Goal: Task Accomplishment & Management: Complete application form

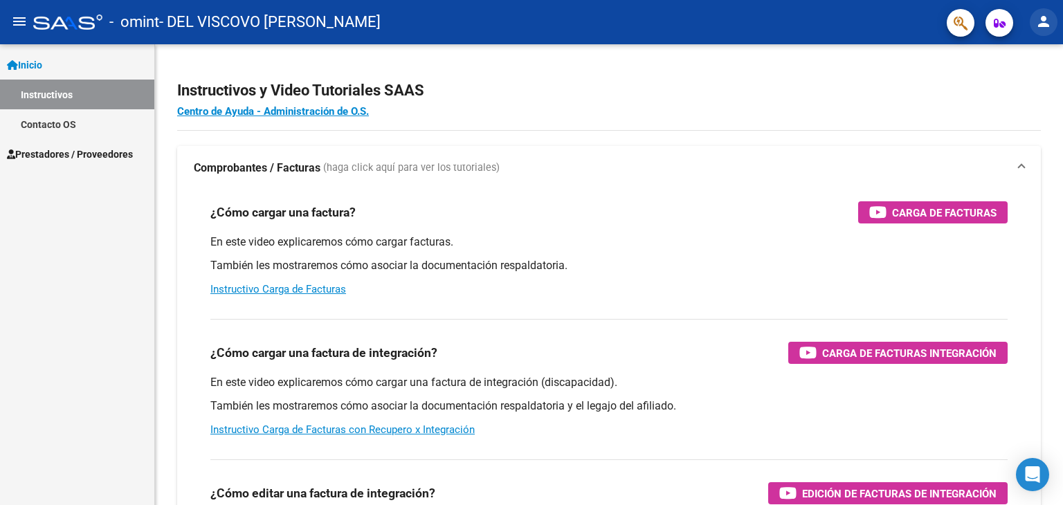
click at [1041, 33] on button "person" at bounding box center [1044, 22] width 28 height 28
click at [1022, 59] on button "person Mi Perfil" at bounding box center [1015, 58] width 84 height 33
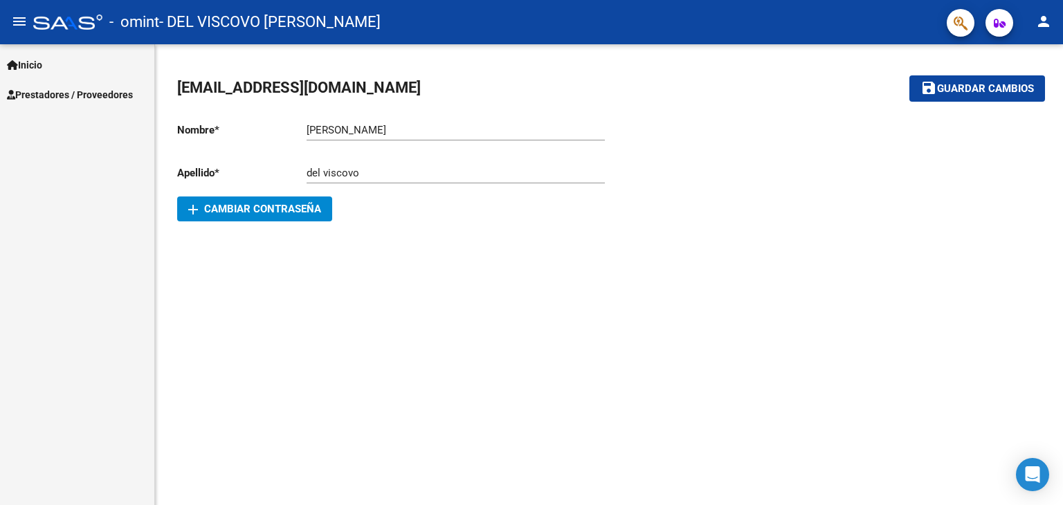
click at [1051, 25] on mat-icon "person" at bounding box center [1043, 21] width 17 height 17
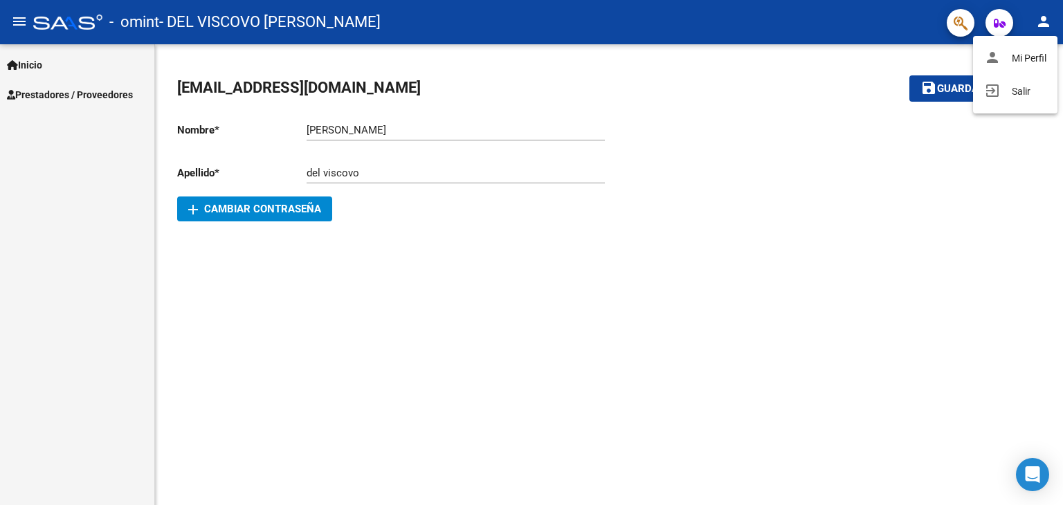
click at [995, 24] on div at bounding box center [531, 252] width 1063 height 505
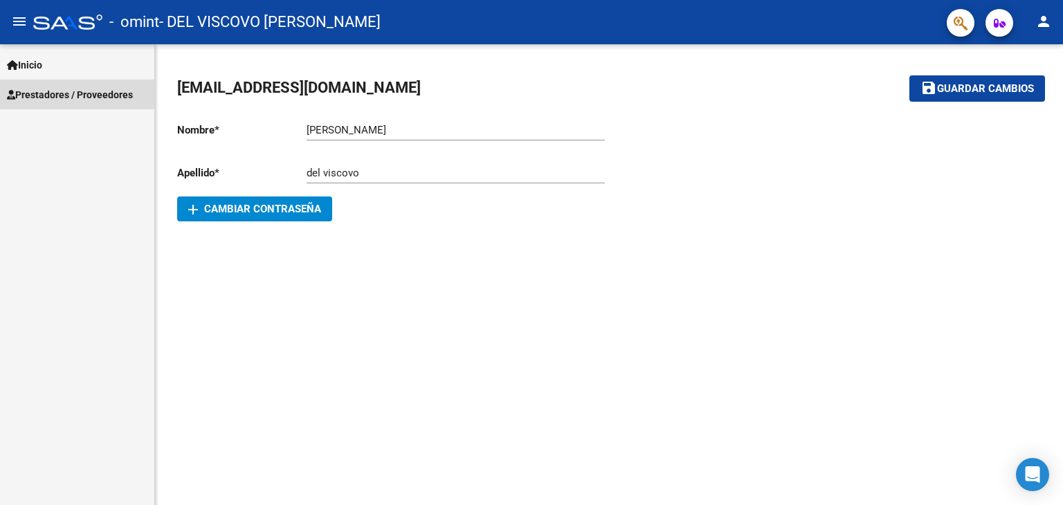
click at [66, 89] on span "Prestadores / Proveedores" at bounding box center [70, 94] width 126 height 15
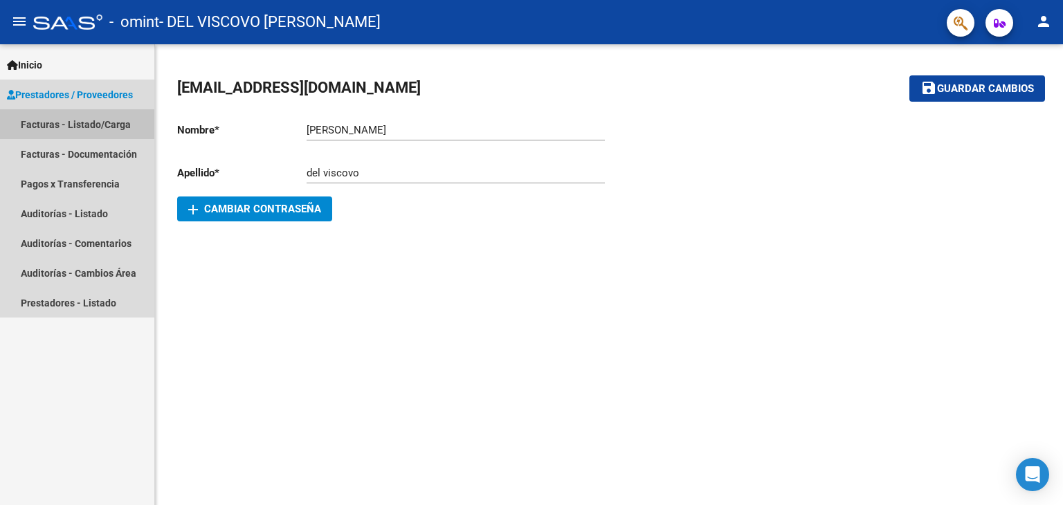
click at [76, 129] on link "Facturas - Listado/Carga" at bounding box center [77, 124] width 154 height 30
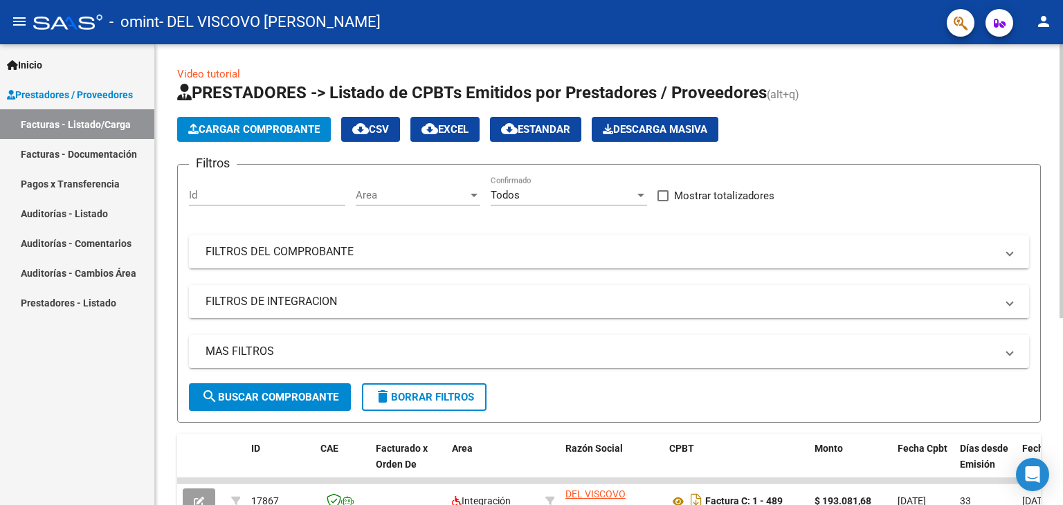
click at [390, 159] on app-list-header "PRESTADORES -> Listado de CPBTs Emitidos por Prestadores / Proveedores (alt+q) …" at bounding box center [609, 252] width 864 height 341
click at [60, 154] on link "Facturas - Documentación" at bounding box center [77, 154] width 154 height 30
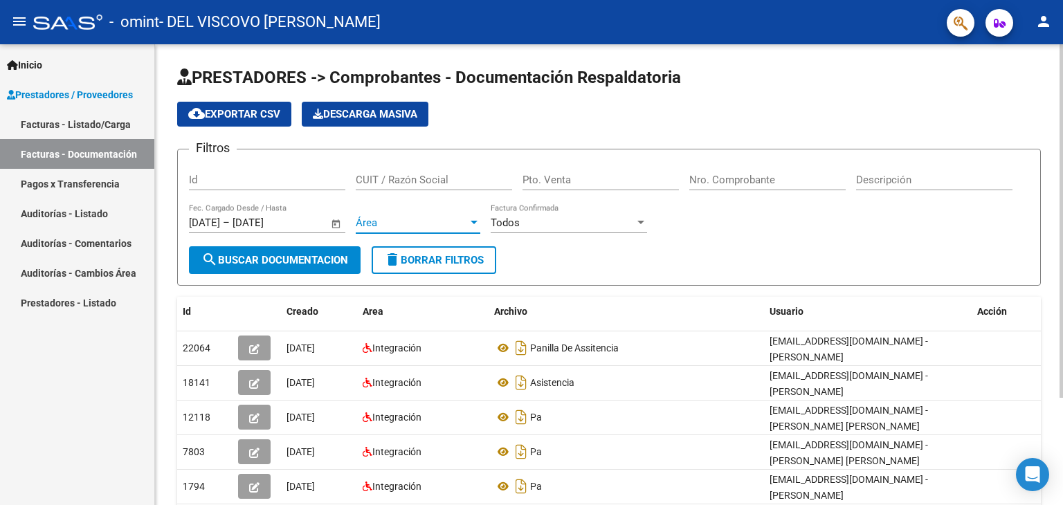
click at [472, 219] on div at bounding box center [474, 222] width 12 height 11
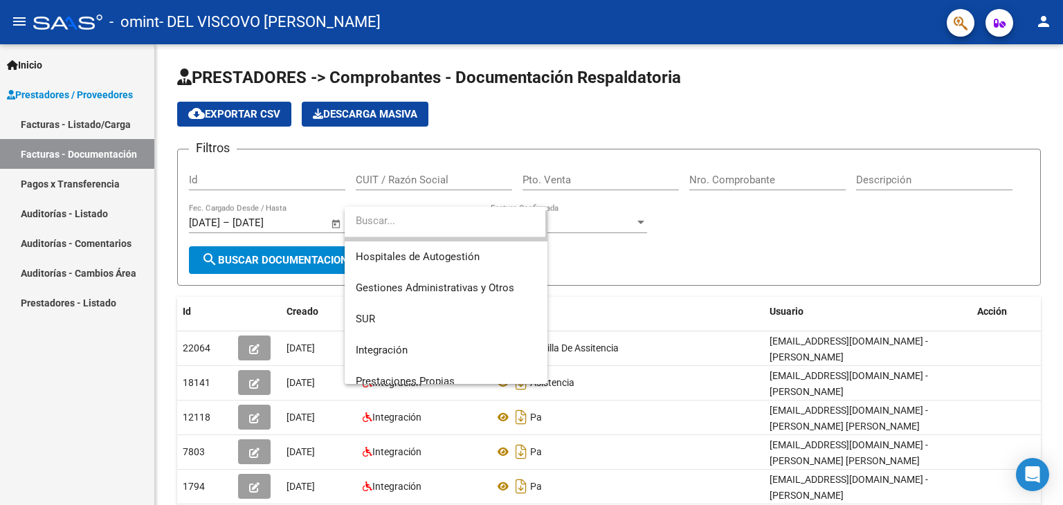
scroll to position [46, 0]
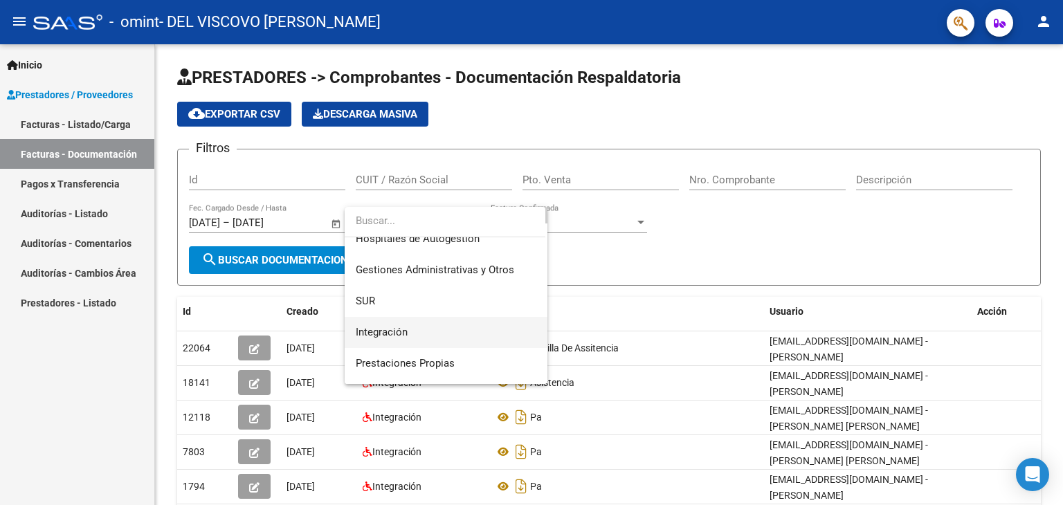
click at [423, 325] on span "Integración" at bounding box center [446, 332] width 181 height 31
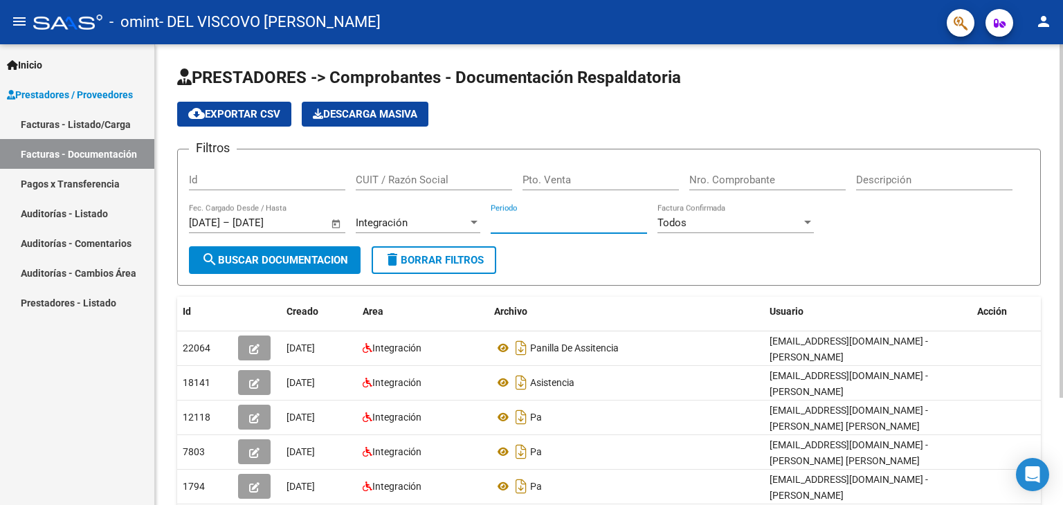
click at [615, 221] on input "Periodo" at bounding box center [569, 223] width 156 height 12
type input "08"
click at [610, 223] on input "Periodo" at bounding box center [569, 223] width 156 height 12
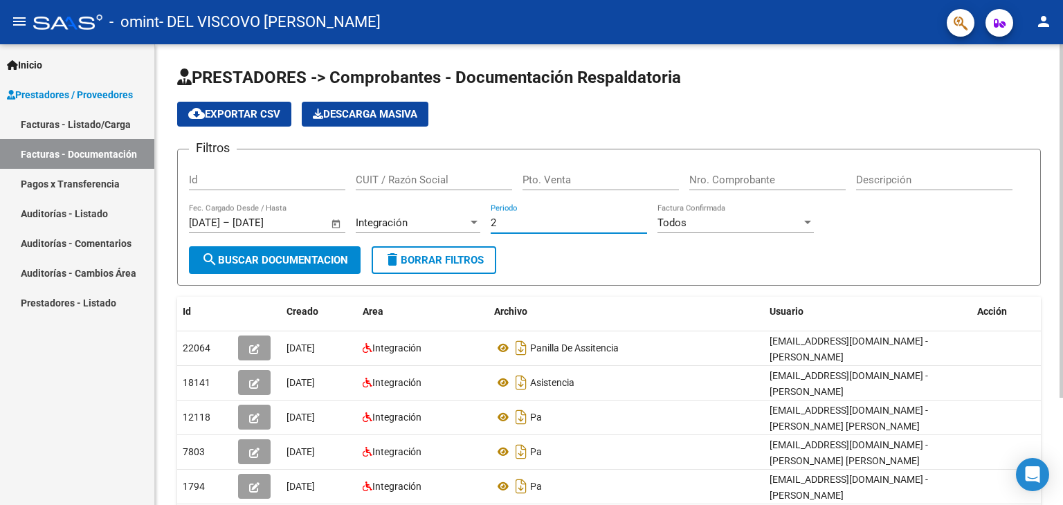
type input "3"
type input "08"
click at [795, 223] on div "Todos" at bounding box center [729, 223] width 144 height 12
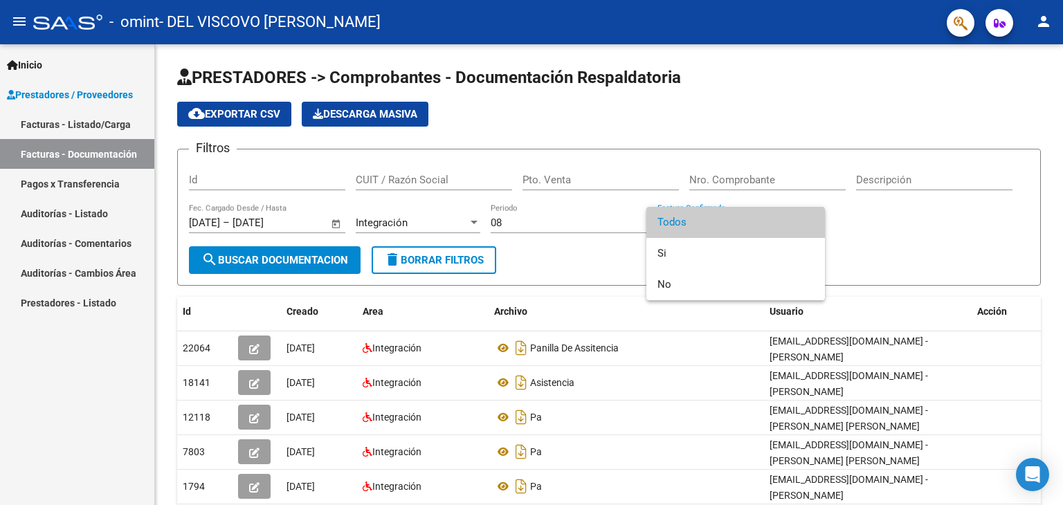
click at [862, 227] on div at bounding box center [531, 252] width 1063 height 505
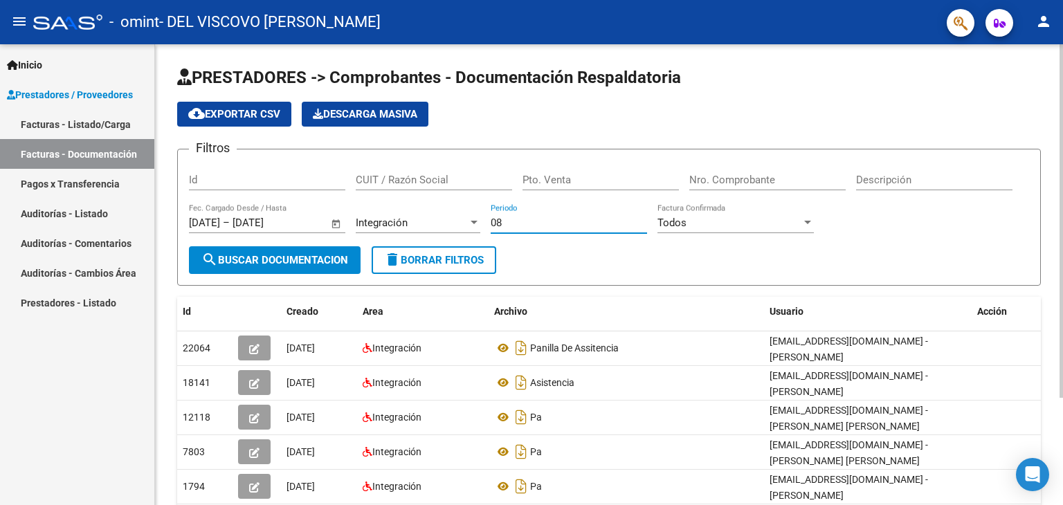
click at [500, 217] on input "08" at bounding box center [569, 223] width 156 height 12
click at [510, 214] on div "08 Periodo" at bounding box center [569, 218] width 156 height 30
type input "1"
click at [506, 217] on input "Periodo" at bounding box center [569, 223] width 156 height 12
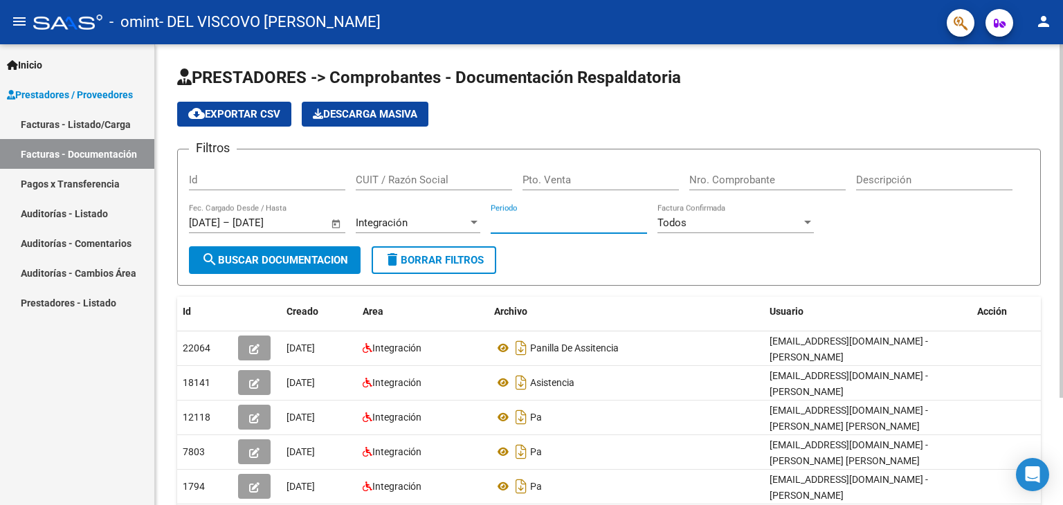
click at [472, 221] on div at bounding box center [474, 222] width 7 height 3
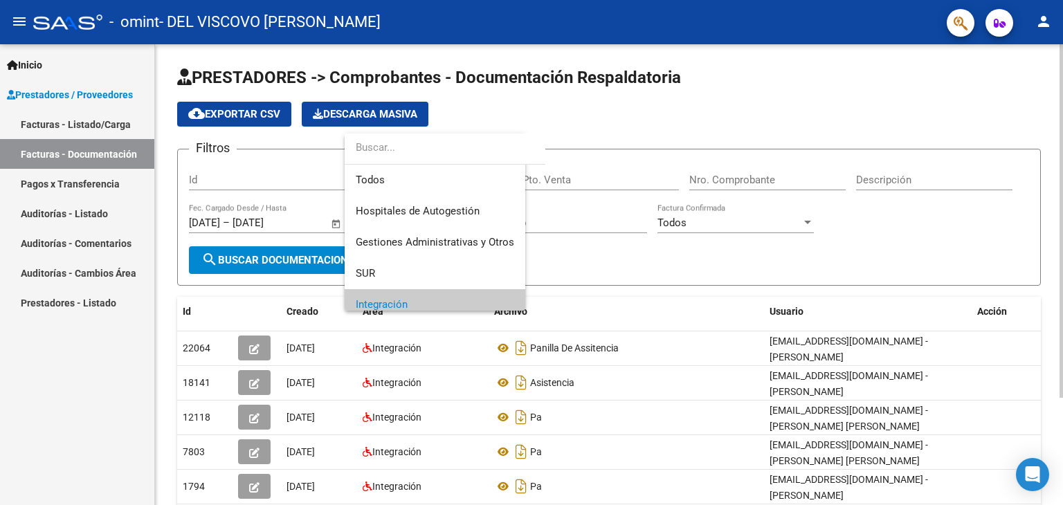
scroll to position [82, 0]
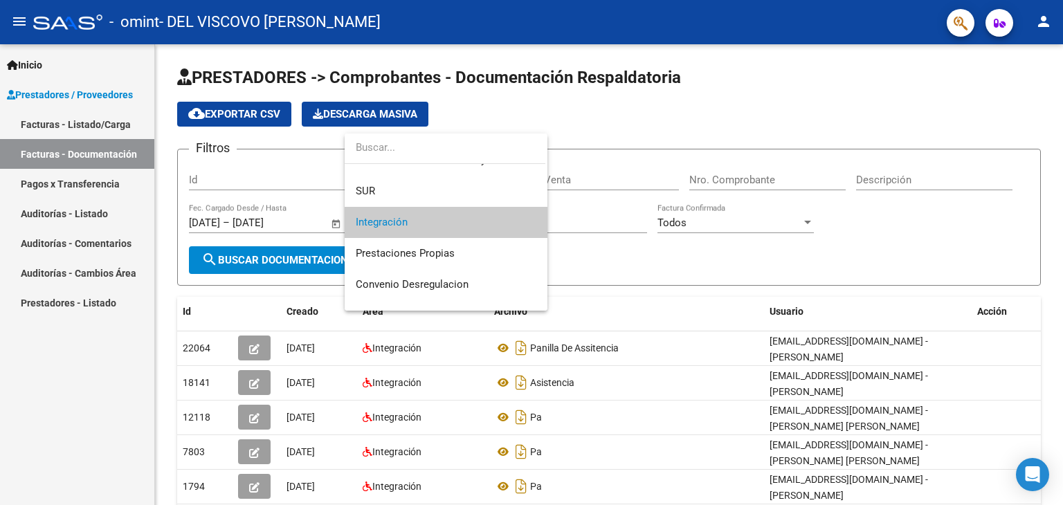
click at [570, 212] on div at bounding box center [531, 252] width 1063 height 505
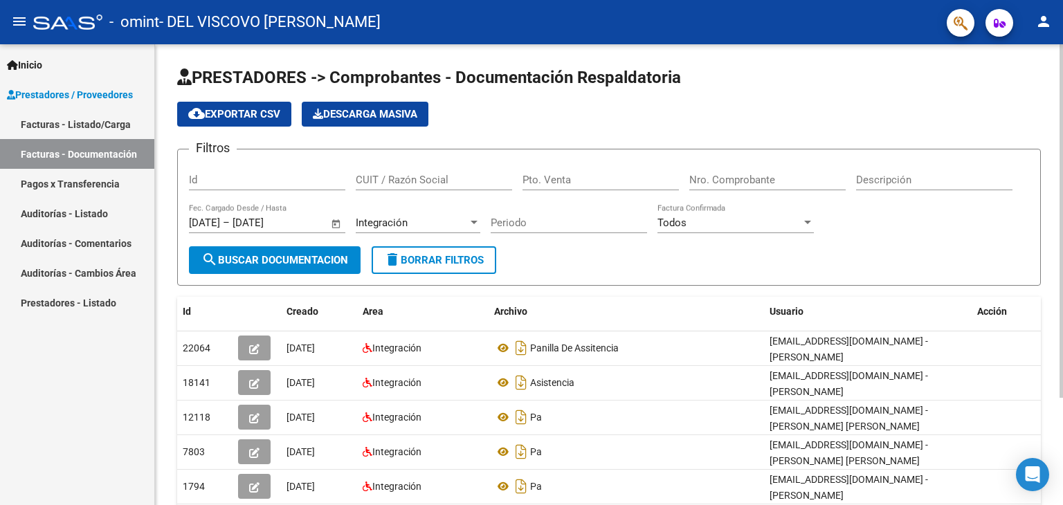
click at [570, 217] on input "Periodo" at bounding box center [569, 223] width 156 height 12
click at [548, 219] on input "525" at bounding box center [569, 223] width 156 height 12
type input "5"
type input "082025"
click at [505, 219] on input "082025" at bounding box center [569, 223] width 156 height 12
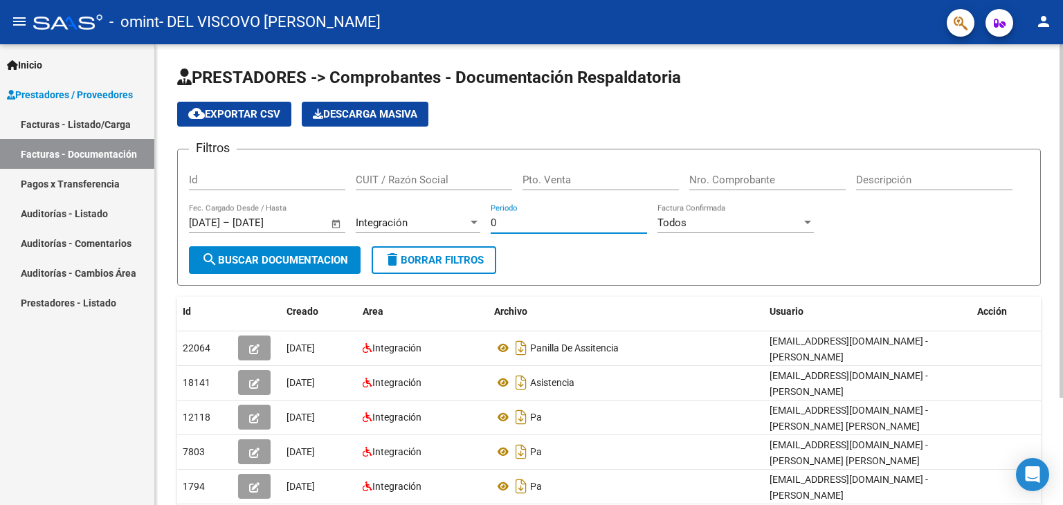
type input "08"
type input "082025"
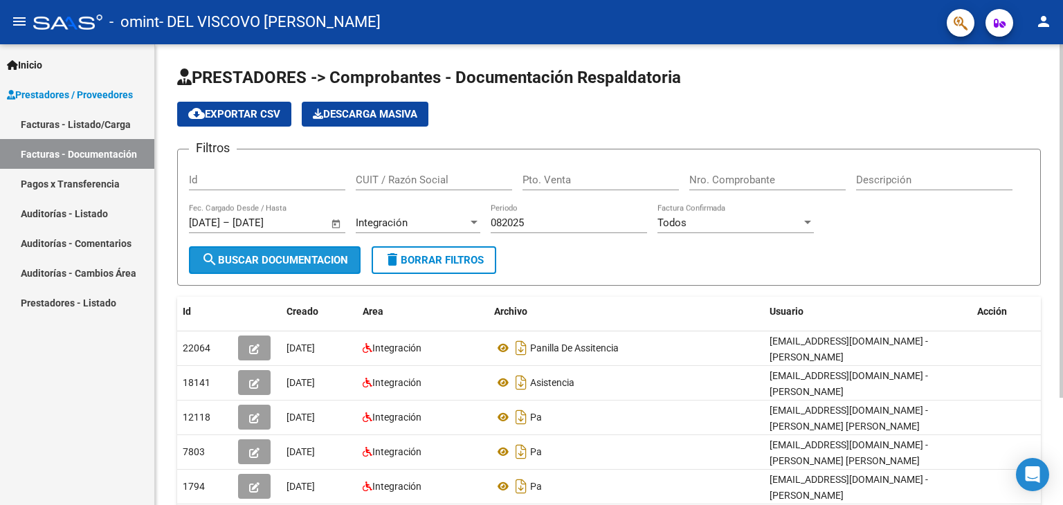
click at [307, 255] on span "search Buscar Documentacion" at bounding box center [274, 260] width 147 height 12
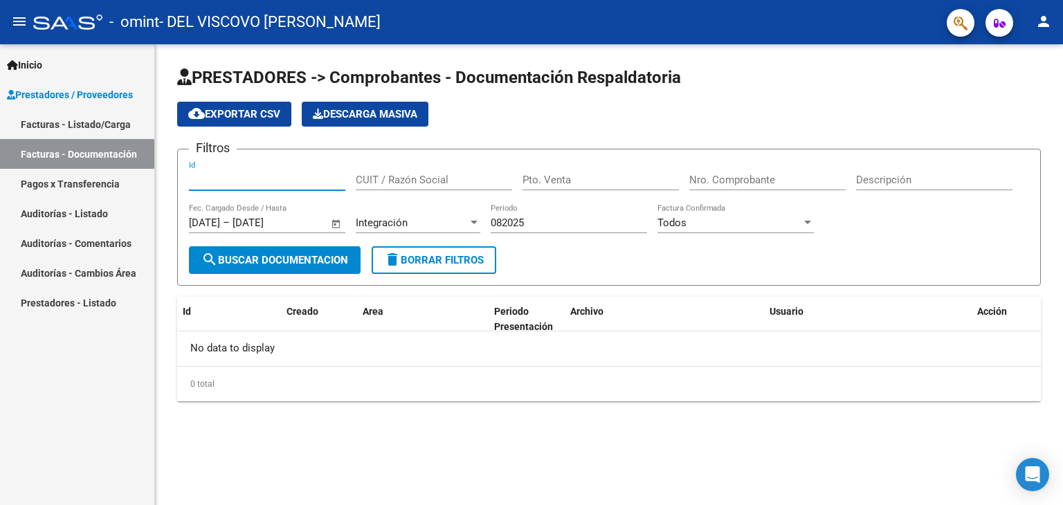
click at [257, 183] on input "Id" at bounding box center [267, 180] width 156 height 12
click at [370, 177] on input "CUIT / Razón Social" at bounding box center [434, 180] width 156 height 12
click at [316, 251] on button "search Buscar Documentacion" at bounding box center [275, 260] width 172 height 28
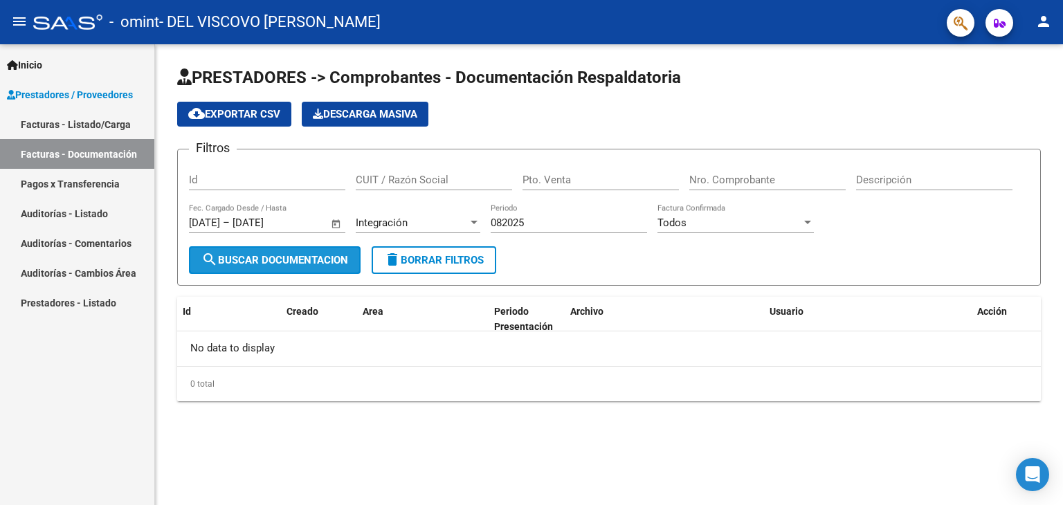
click at [316, 251] on button "search Buscar Documentacion" at bounding box center [275, 260] width 172 height 28
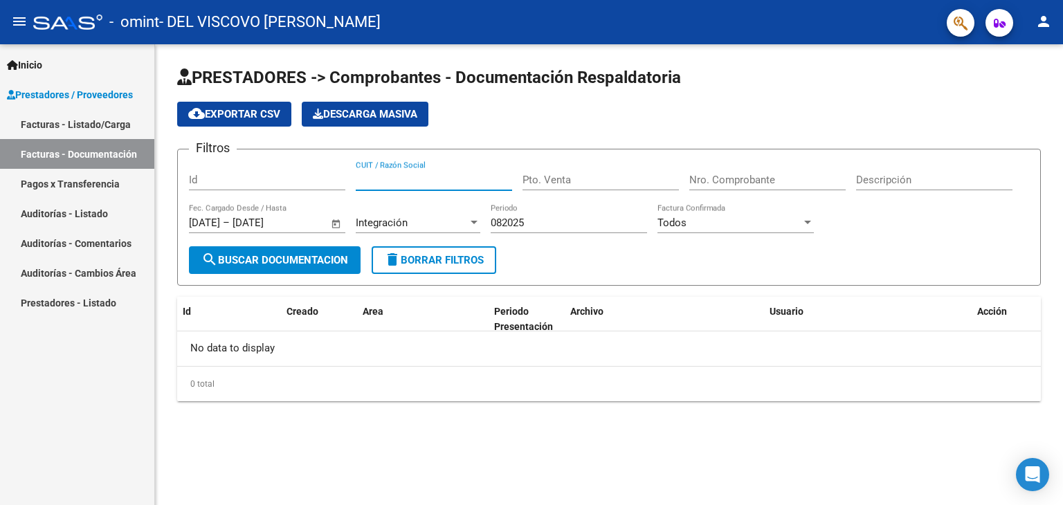
click at [449, 175] on input "CUIT / Razón Social" at bounding box center [434, 180] width 156 height 12
type input "20306419219"
click at [573, 182] on input "Pto. Venta" at bounding box center [601, 180] width 156 height 12
type input "00001"
click at [740, 174] on input "Nro. Comprobante" at bounding box center [767, 180] width 156 height 12
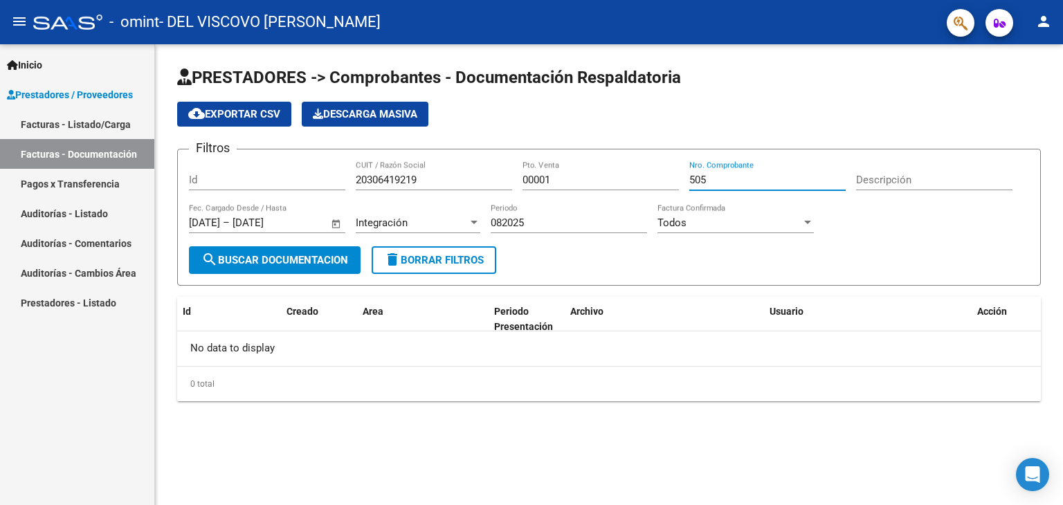
type input "505"
click at [932, 178] on input "Descripción" at bounding box center [934, 180] width 156 height 12
click at [341, 145] on app-list-header "PRESTADORES -> Comprobantes - Documentación Respaldatoria cloud_download Export…" at bounding box center [609, 175] width 864 height 219
click at [278, 255] on span "search Buscar Documentacion" at bounding box center [274, 260] width 147 height 12
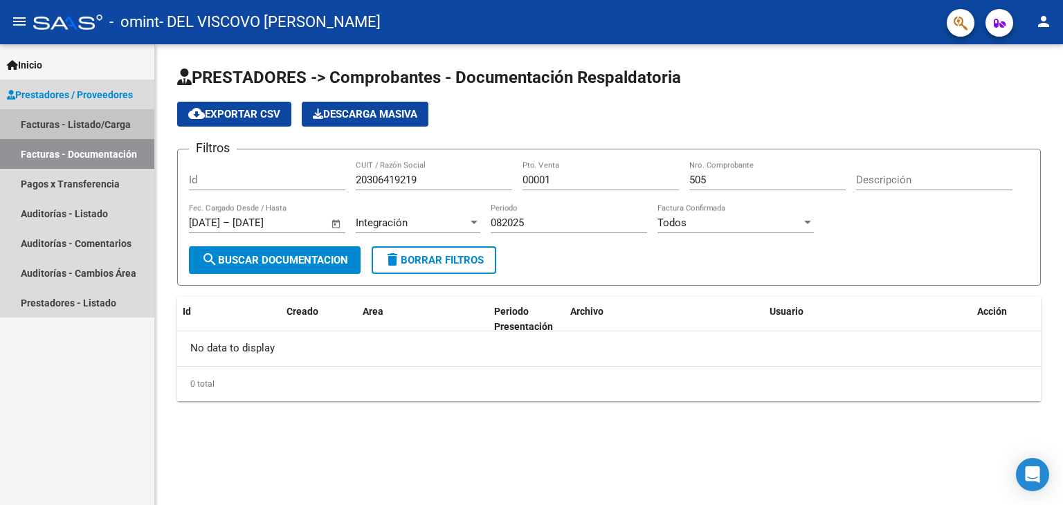
click at [75, 125] on link "Facturas - Listado/Carga" at bounding box center [77, 124] width 154 height 30
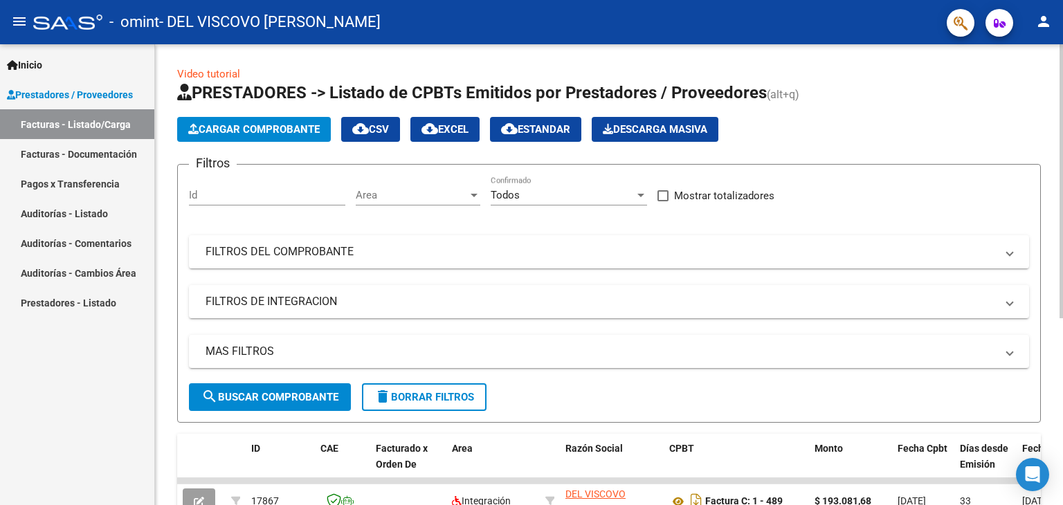
click at [204, 75] on link "Video tutorial" at bounding box center [208, 74] width 63 height 12
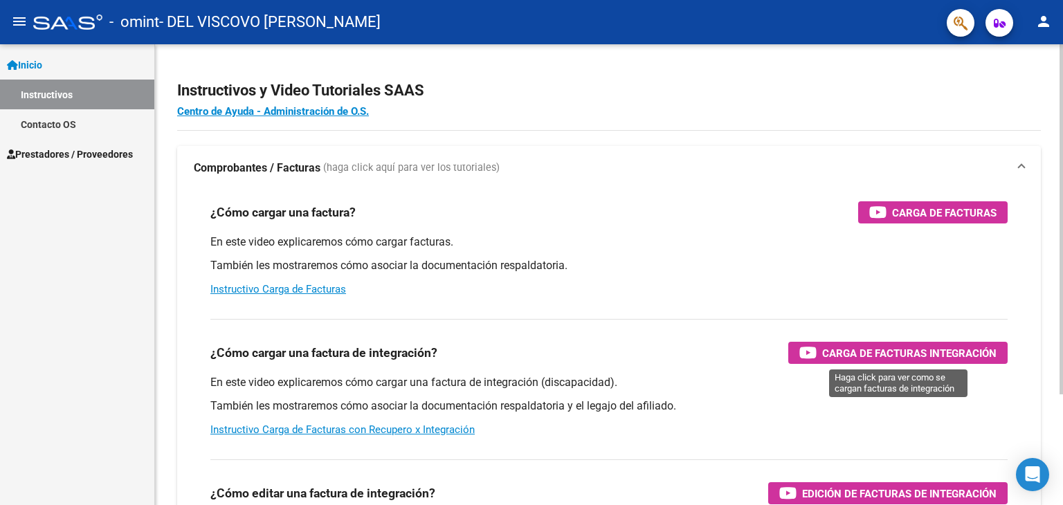
click at [925, 352] on span "Carga de Facturas Integración" at bounding box center [909, 353] width 174 height 17
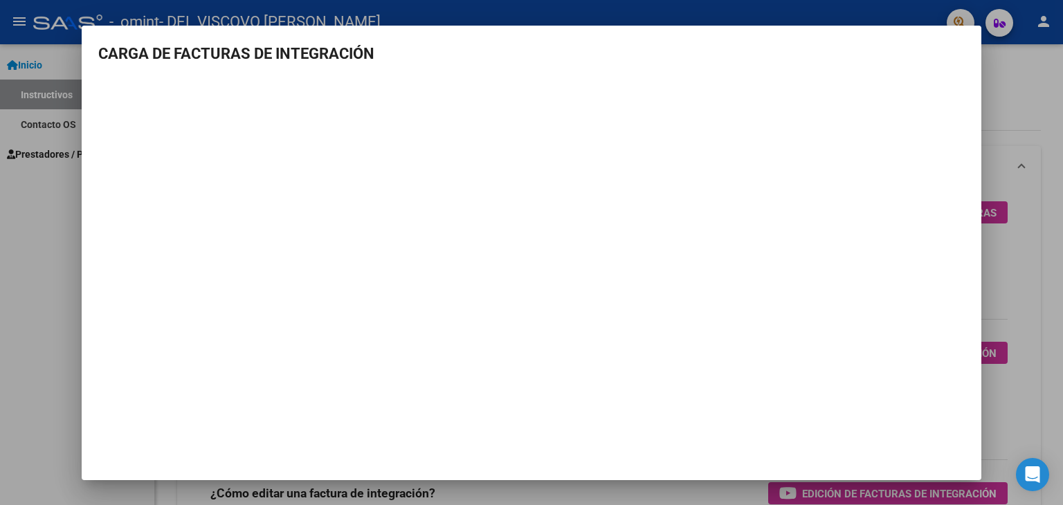
click at [12, 361] on div at bounding box center [531, 252] width 1063 height 505
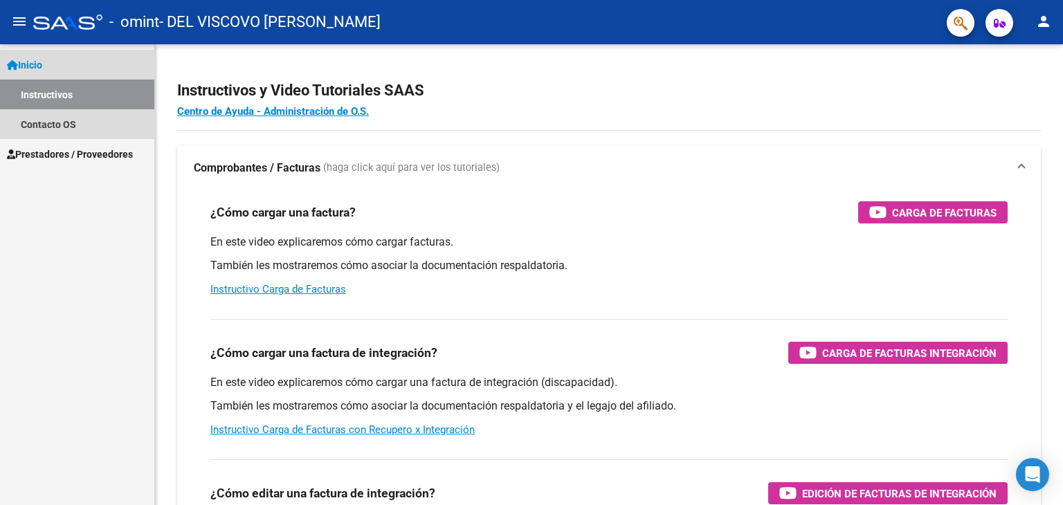
click at [59, 60] on link "Inicio" at bounding box center [77, 65] width 154 height 30
click at [21, 69] on span "Inicio" at bounding box center [24, 64] width 35 height 15
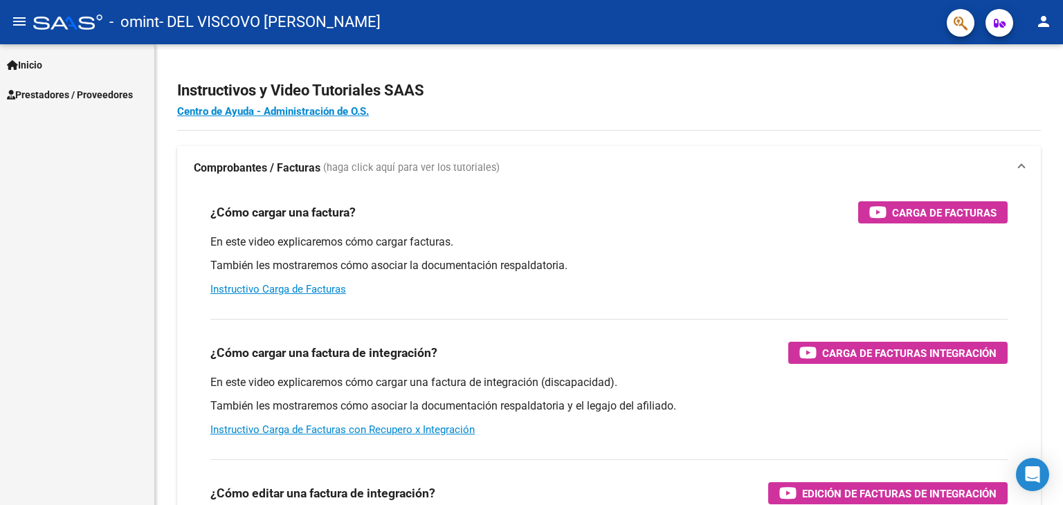
click at [50, 62] on link "Inicio" at bounding box center [77, 65] width 154 height 30
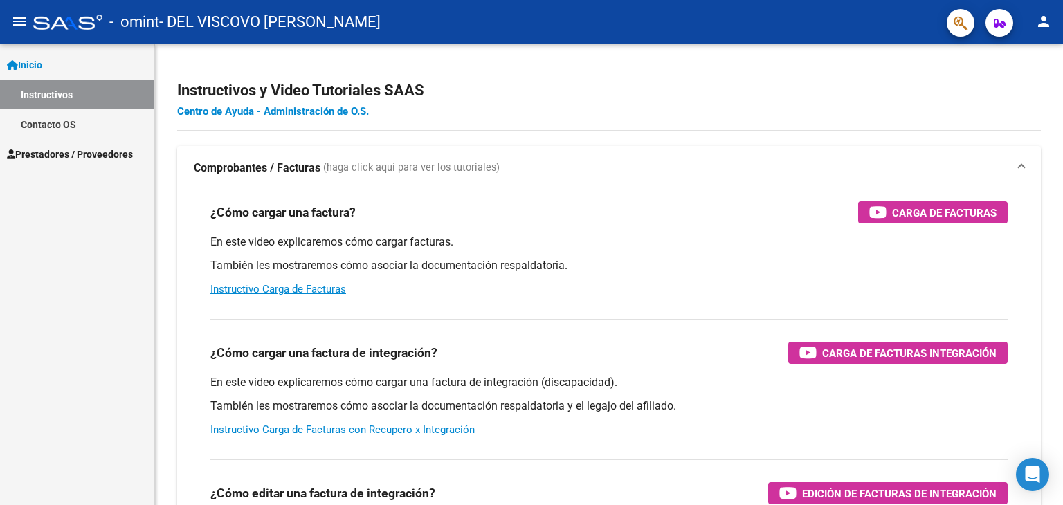
click at [50, 62] on link "Inicio" at bounding box center [77, 65] width 154 height 30
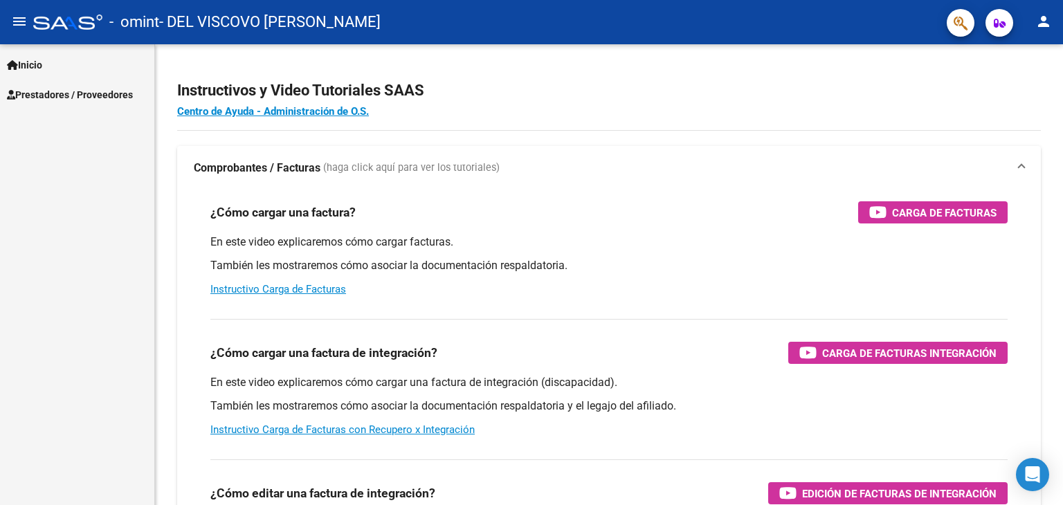
click at [72, 92] on span "Prestadores / Proveedores" at bounding box center [70, 94] width 126 height 15
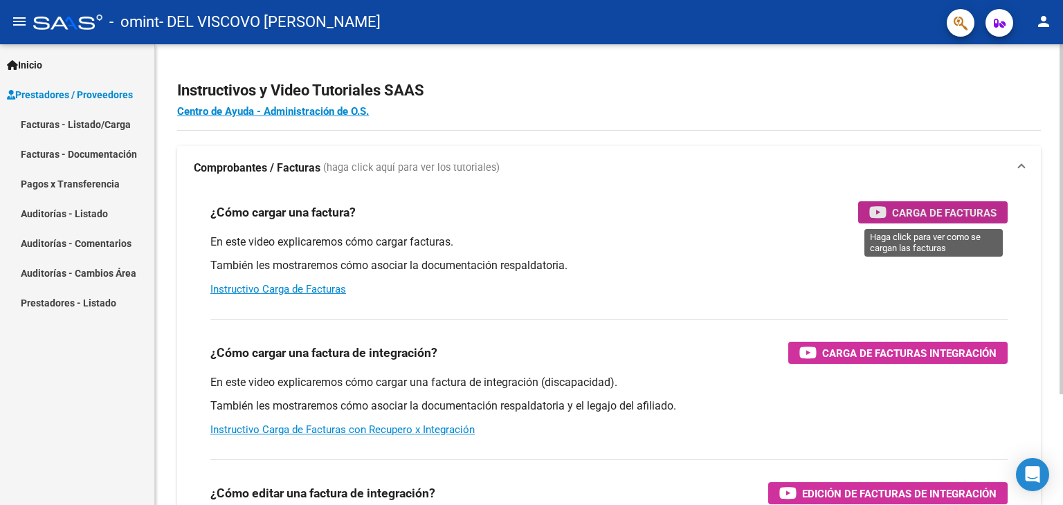
click at [952, 206] on span "Carga de Facturas" at bounding box center [944, 212] width 105 height 17
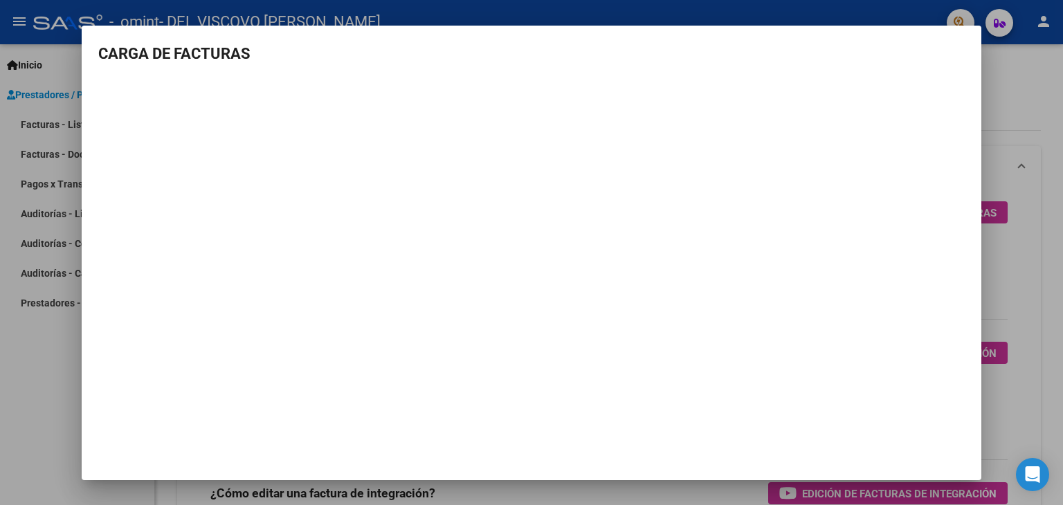
click at [19, 353] on div at bounding box center [531, 252] width 1063 height 505
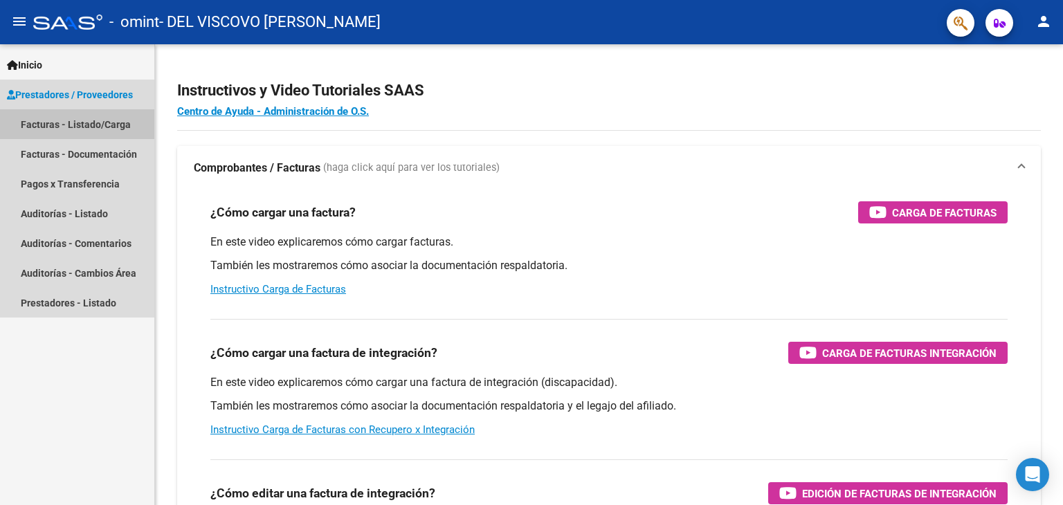
click at [75, 117] on link "Facturas - Listado/Carga" at bounding box center [77, 124] width 154 height 30
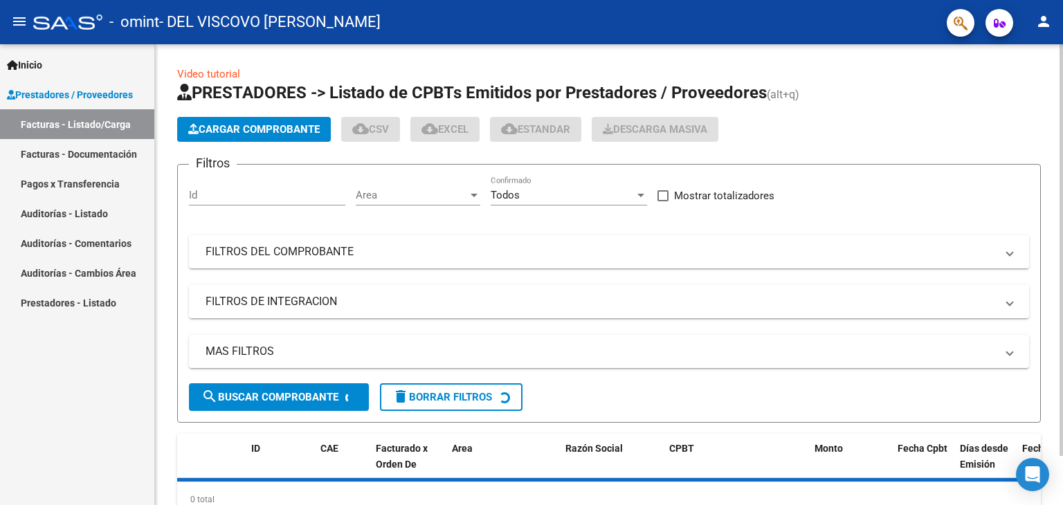
click at [257, 124] on span "Cargar Comprobante" at bounding box center [253, 129] width 131 height 12
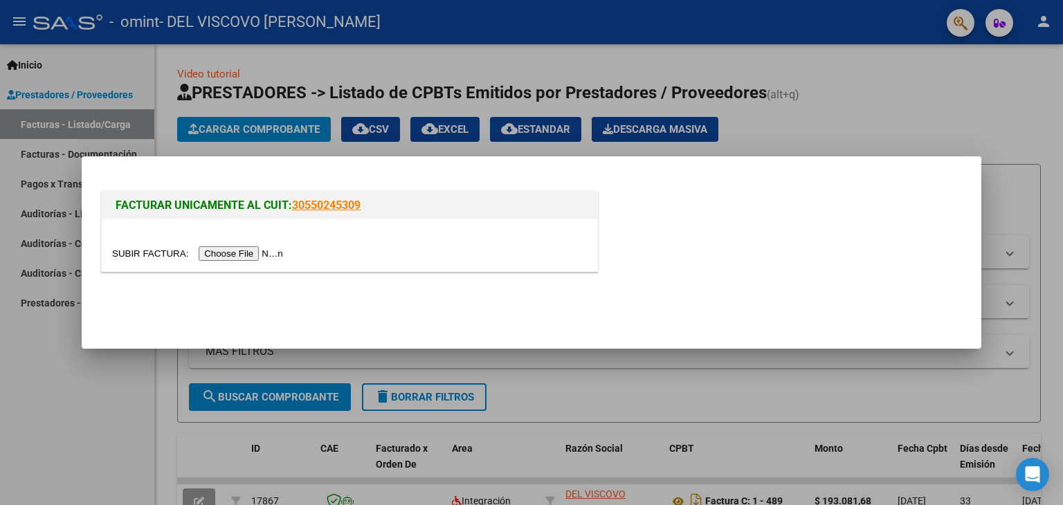
click at [244, 250] on input "file" at bounding box center [199, 253] width 175 height 15
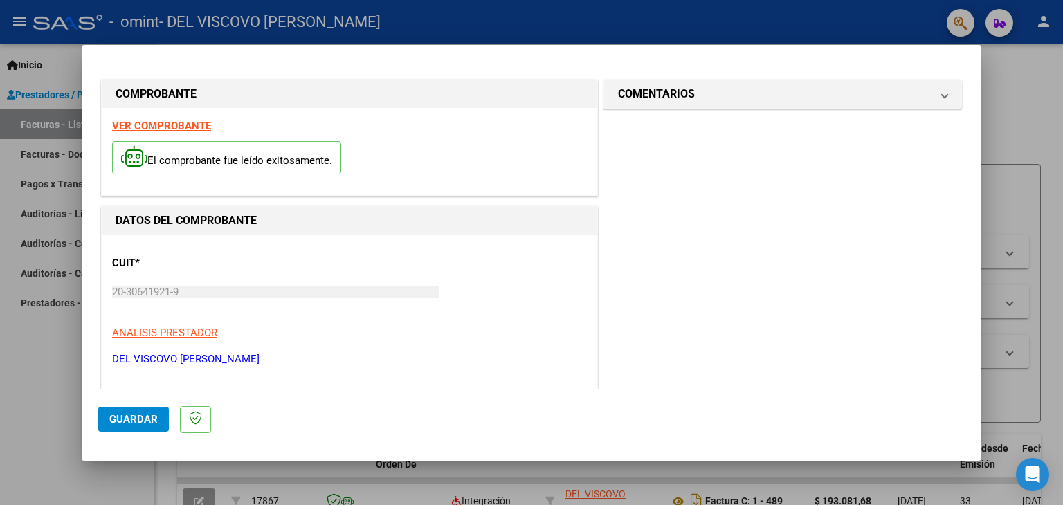
click at [165, 129] on strong "VER COMPROBANTE" at bounding box center [161, 126] width 99 height 12
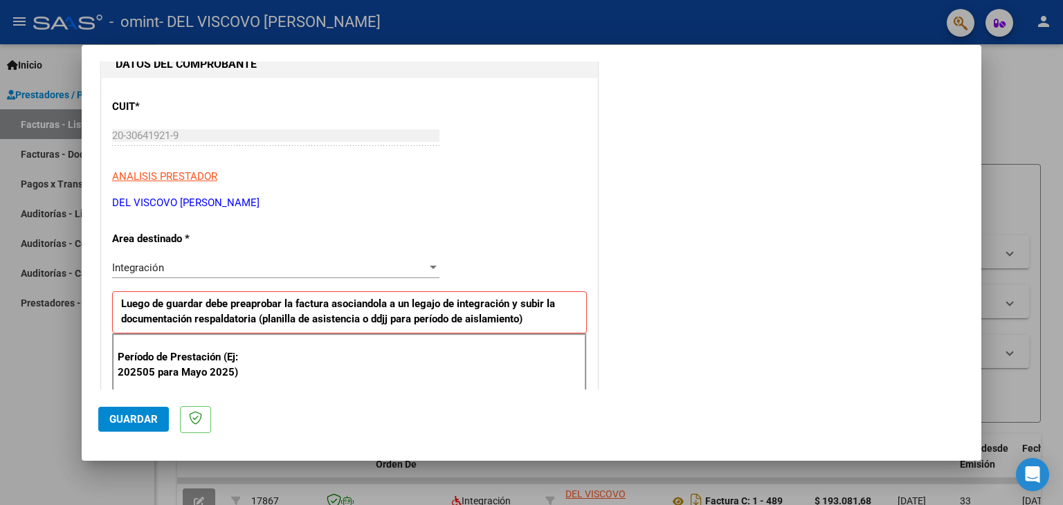
scroll to position [212, 0]
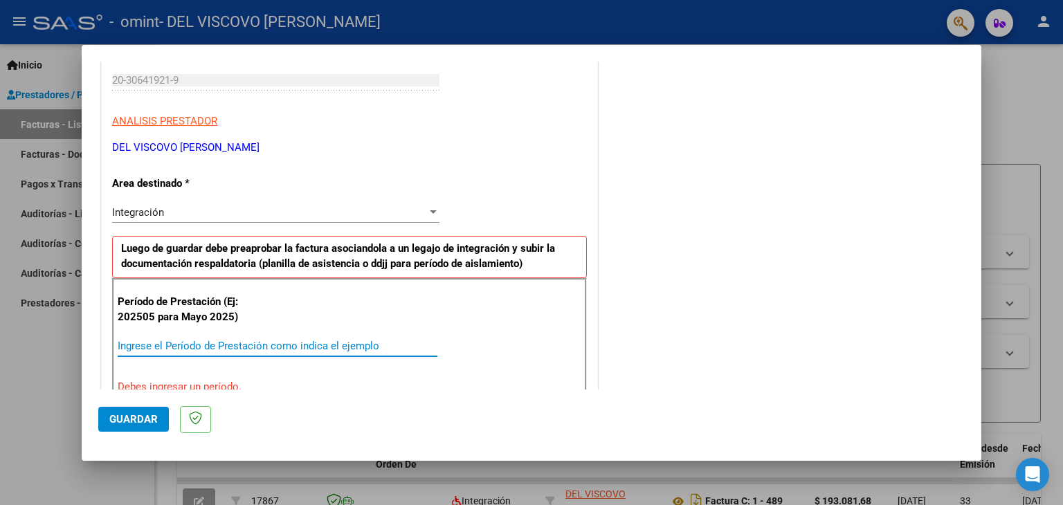
click at [210, 346] on input "Ingrese el Período de Prestación como indica el ejemplo" at bounding box center [278, 346] width 320 height 12
type input "202508"
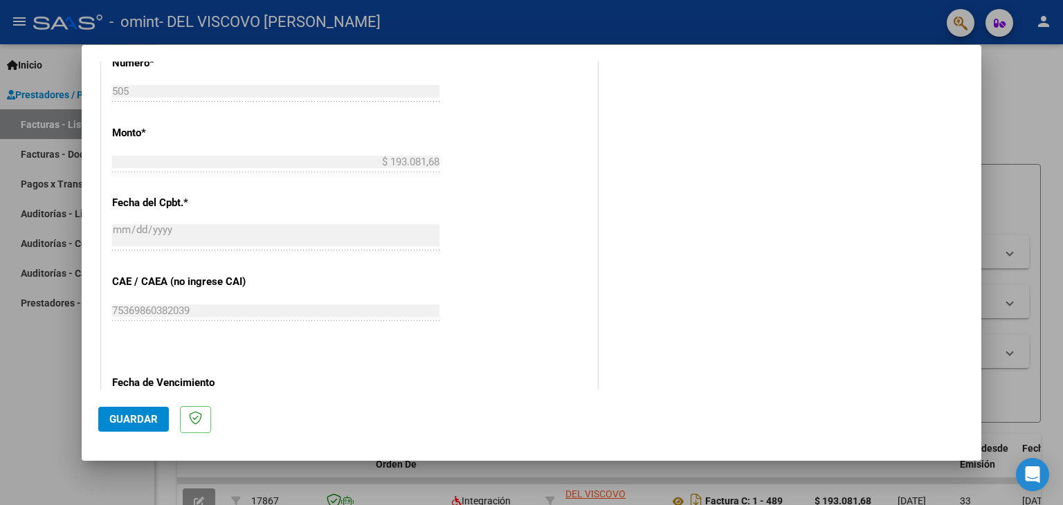
scroll to position [747, 0]
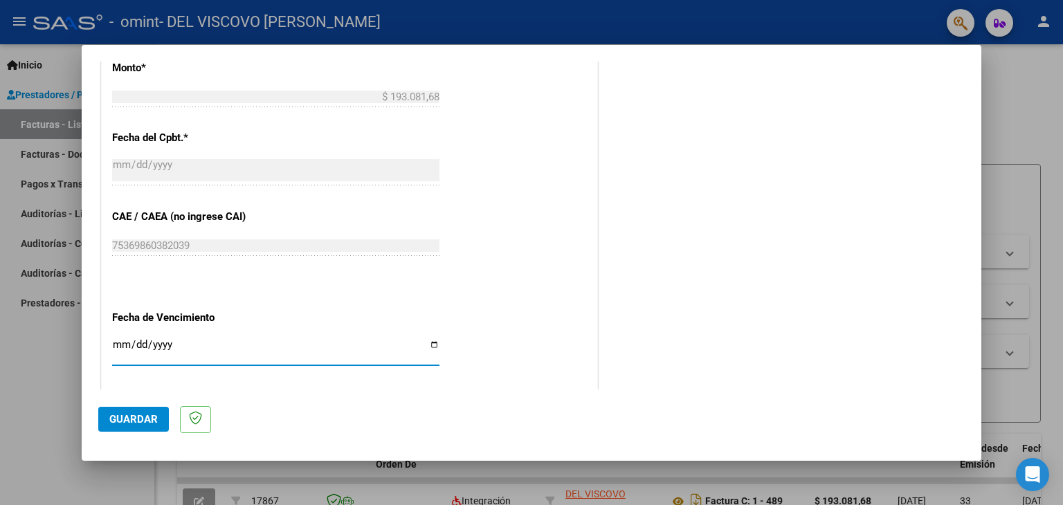
click at [425, 343] on input "Ingresar la fecha" at bounding box center [275, 350] width 327 height 22
type input "[DATE]"
click at [130, 428] on button "Guardar" at bounding box center [133, 419] width 71 height 25
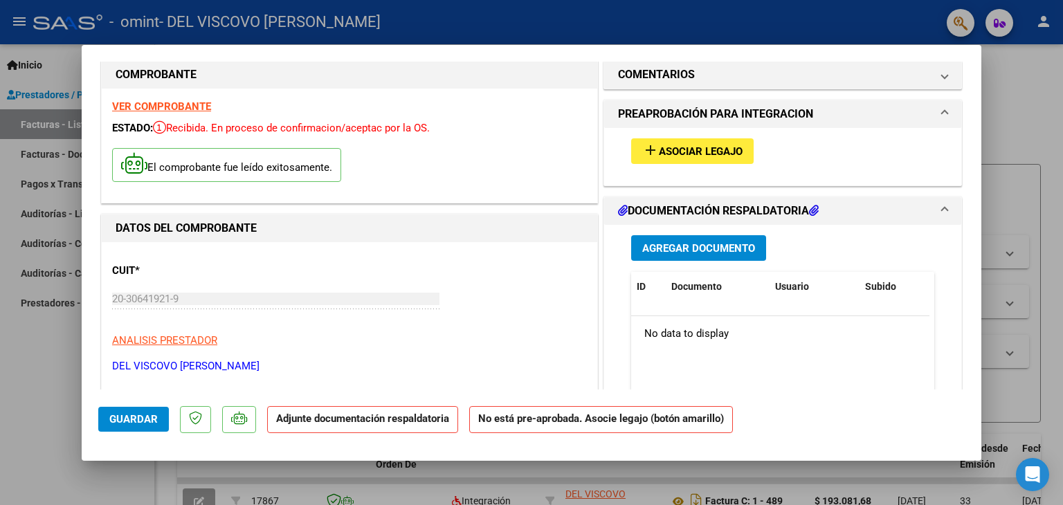
scroll to position [28, 0]
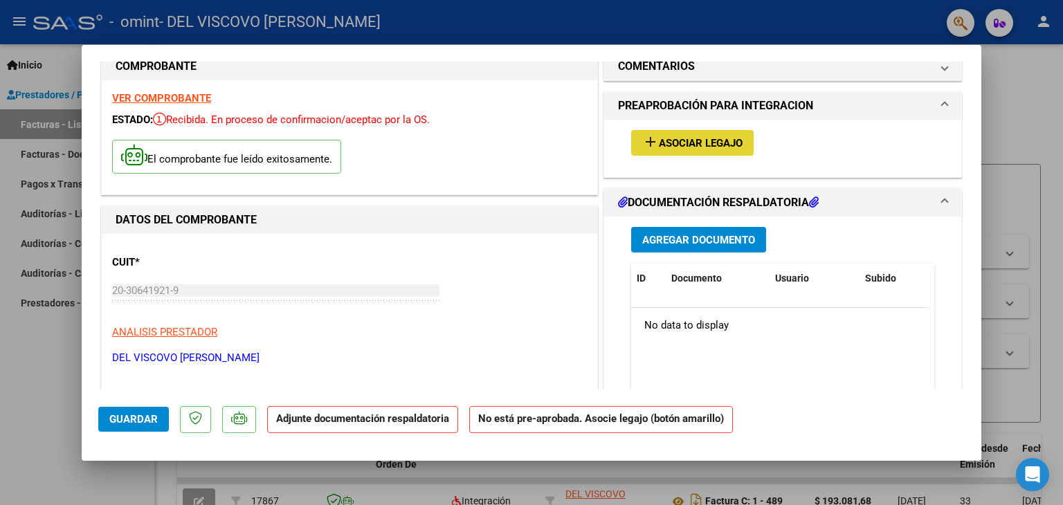
click at [688, 143] on span "Asociar Legajo" at bounding box center [701, 143] width 84 height 12
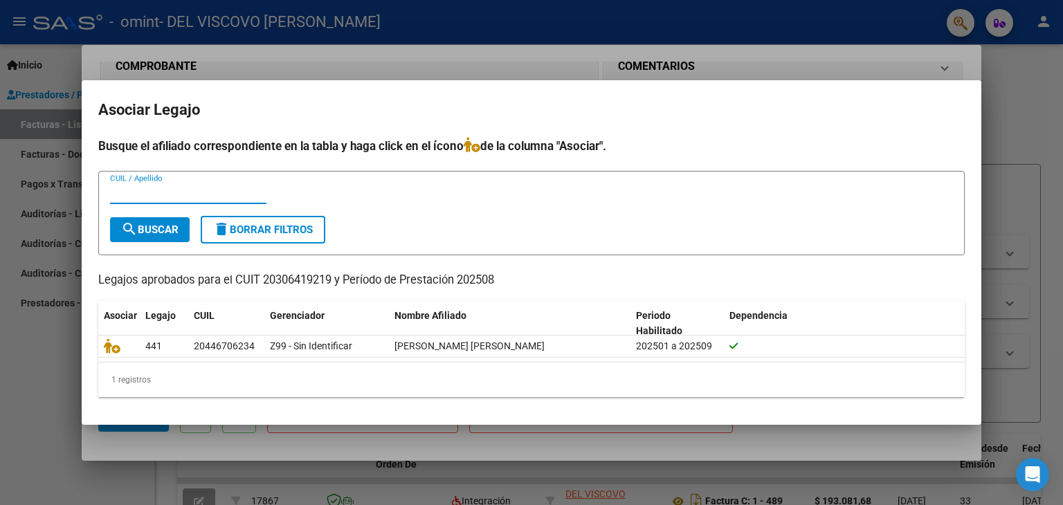
click at [220, 198] on input "CUIL / Apellido" at bounding box center [188, 193] width 156 height 12
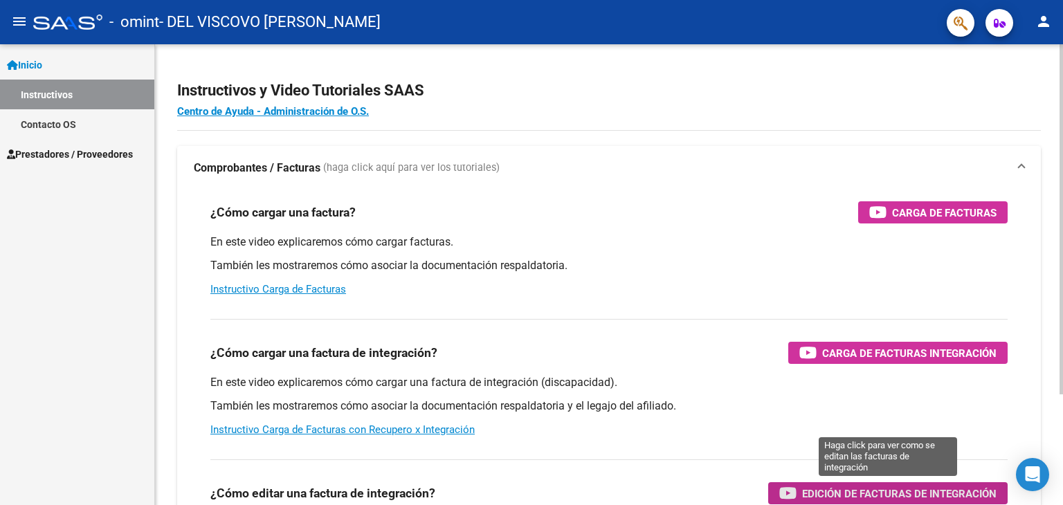
click at [960, 491] on span "Edición de Facturas de integración" at bounding box center [899, 493] width 194 height 17
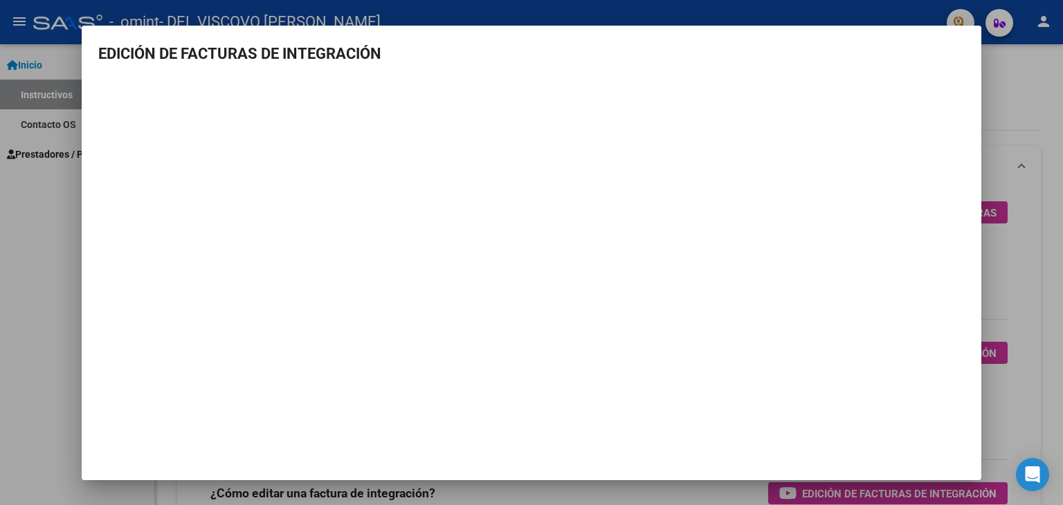
click at [24, 327] on div at bounding box center [531, 252] width 1063 height 505
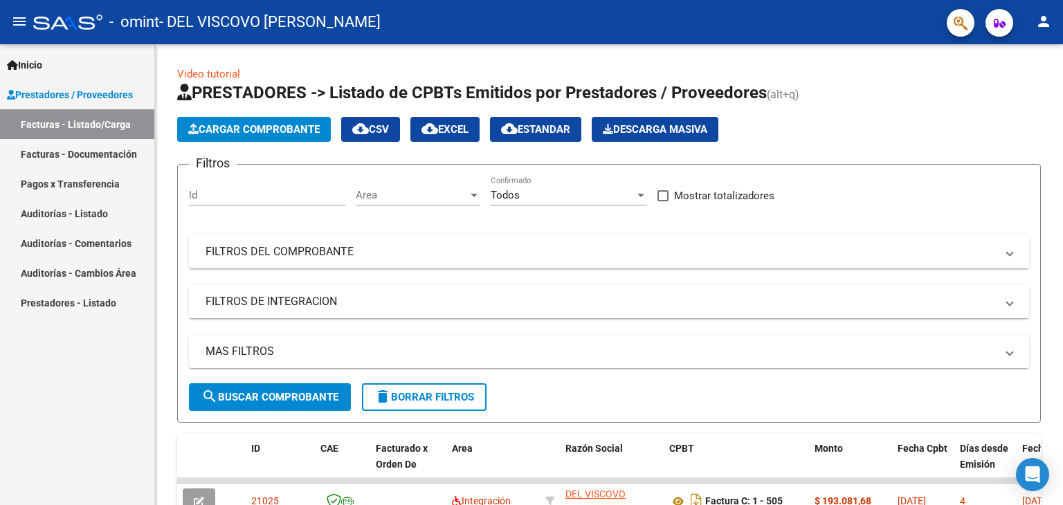
click at [84, 130] on link "Facturas - Listado/Carga" at bounding box center [77, 124] width 154 height 30
click at [312, 127] on span "Cargar Comprobante" at bounding box center [253, 129] width 131 height 12
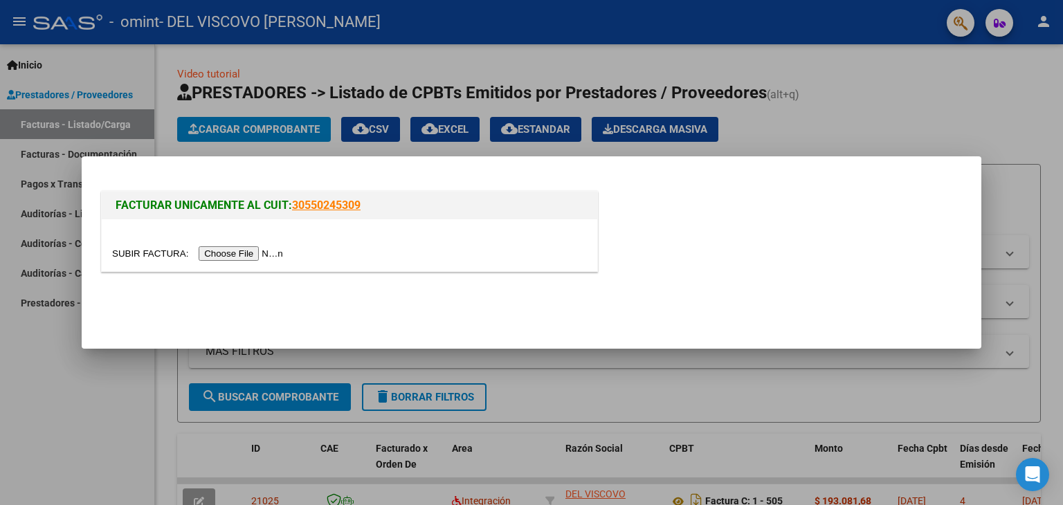
click at [231, 253] on input "file" at bounding box center [199, 253] width 175 height 15
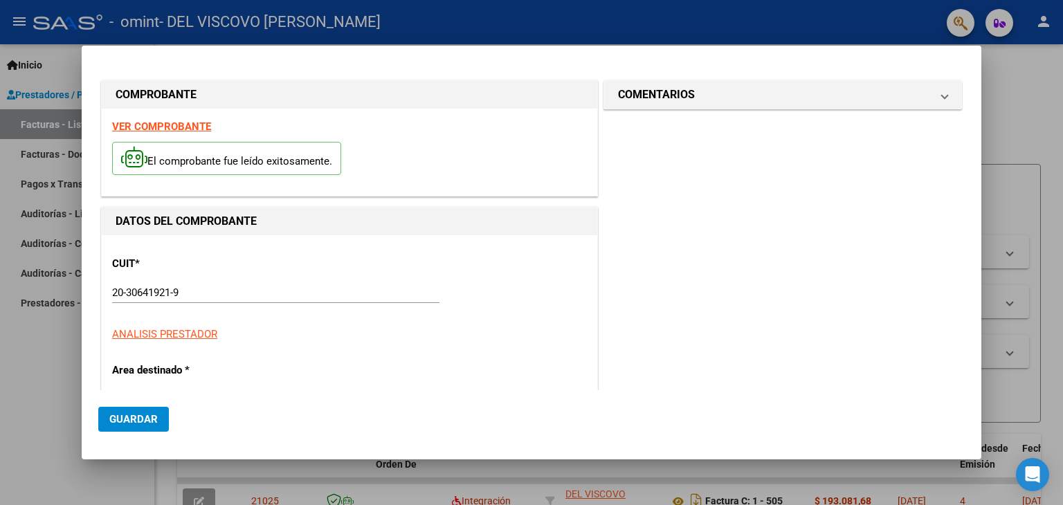
click at [424, 250] on div "CUIT * 20-30641921-9 Ingresar CUIT ANALISIS PRESTADOR ARCA [PERSON_NAME]" at bounding box center [349, 294] width 475 height 96
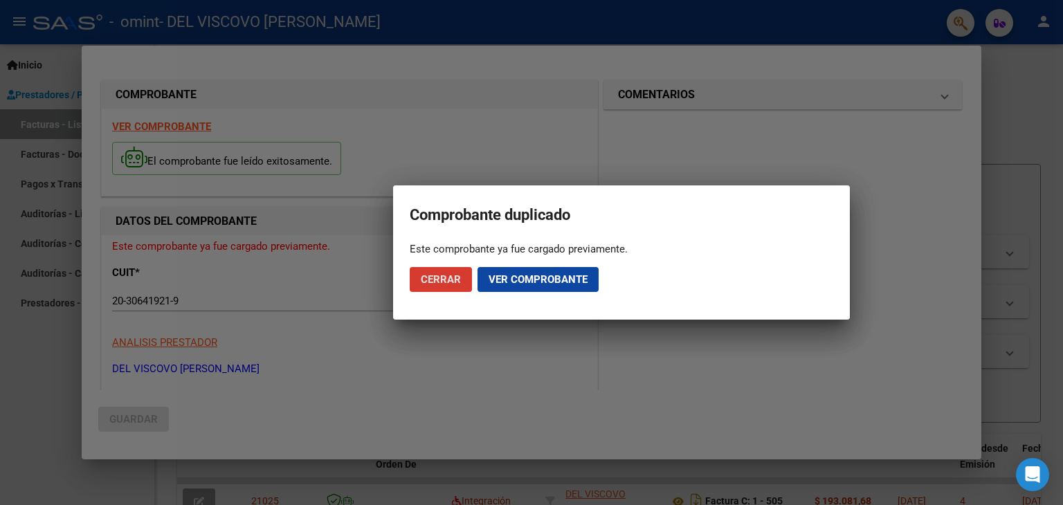
click at [509, 282] on span "Ver comprobante" at bounding box center [538, 279] width 99 height 12
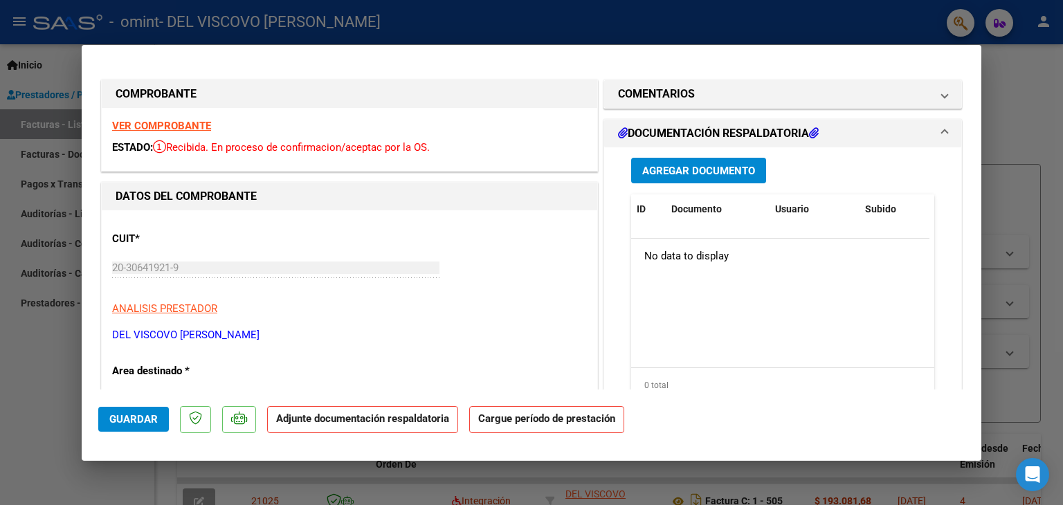
click at [711, 174] on span "Agregar Documento" at bounding box center [698, 171] width 113 height 12
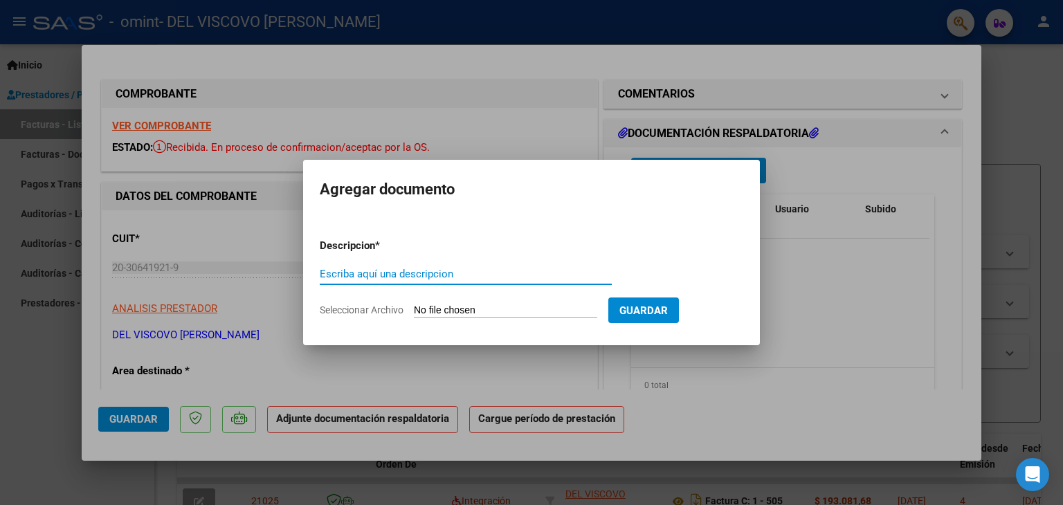
click at [443, 276] on input "Escriba aquí una descripcion" at bounding box center [466, 274] width 292 height 12
type input "planilla de asistencia"
click at [651, 316] on span "Guardar" at bounding box center [643, 311] width 48 height 12
click at [363, 311] on span "Seleccionar Archivo" at bounding box center [362, 310] width 84 height 11
click at [414, 311] on input "Seleccionar Archivo" at bounding box center [505, 311] width 183 height 13
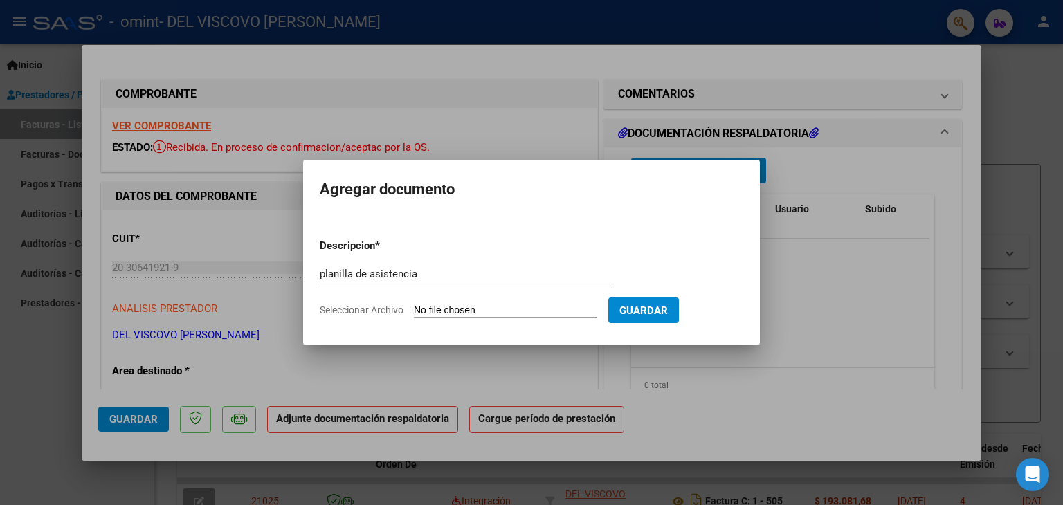
type input "C:\fakepath\planilla nicolas obina08.pdf"
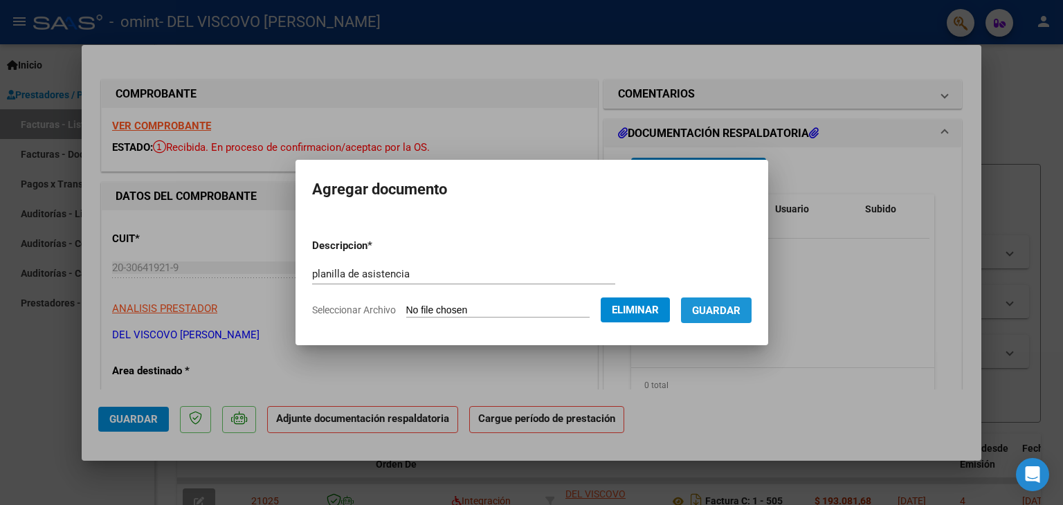
click at [727, 305] on span "Guardar" at bounding box center [716, 311] width 48 height 12
click at [733, 290] on form "Descripcion * planilla de asistencia Escriba aquí una descripcion Seleccionar A…" at bounding box center [531, 278] width 439 height 101
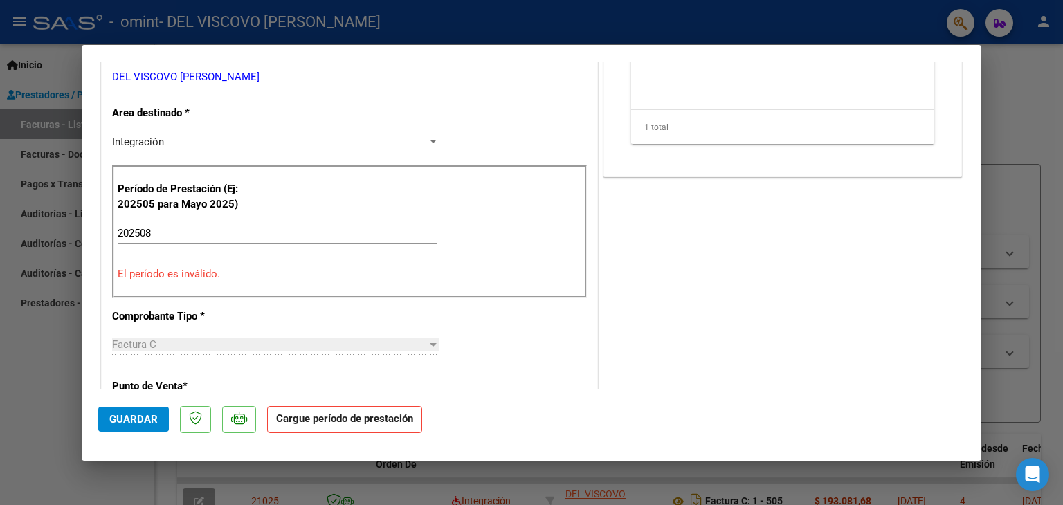
scroll to position [230, 0]
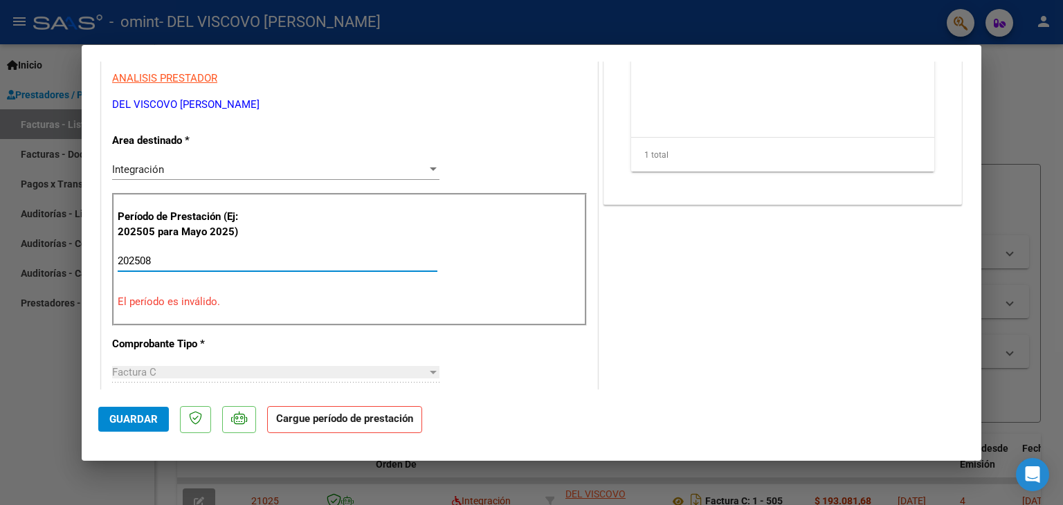
click at [161, 256] on input "202508" at bounding box center [278, 261] width 320 height 12
type input "2"
type input "202508"
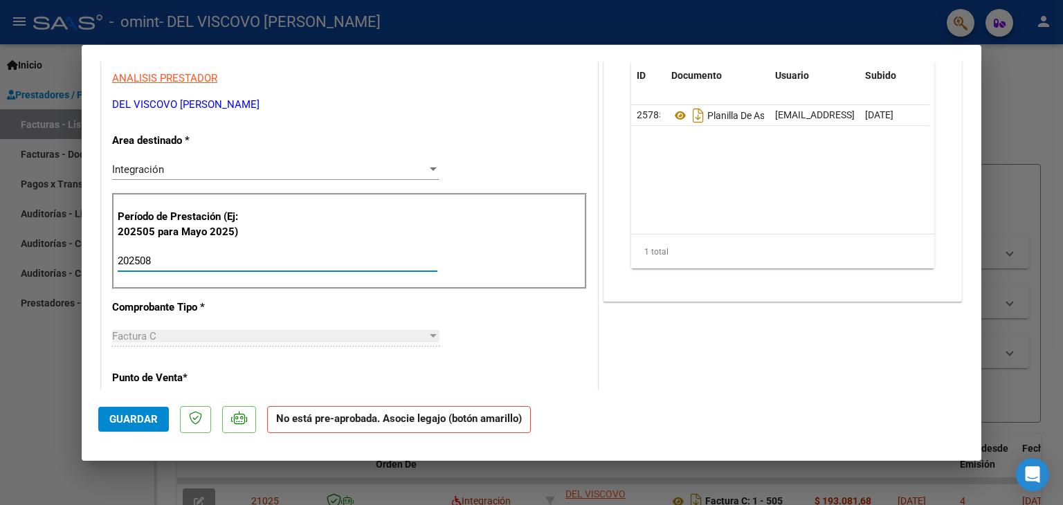
click at [147, 413] on span "Guardar" at bounding box center [133, 419] width 48 height 12
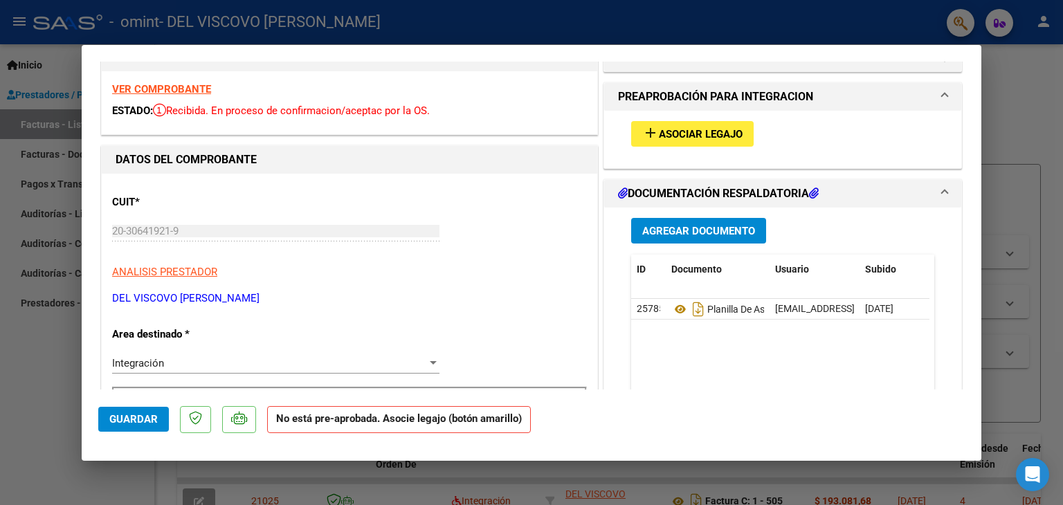
scroll to position [0, 0]
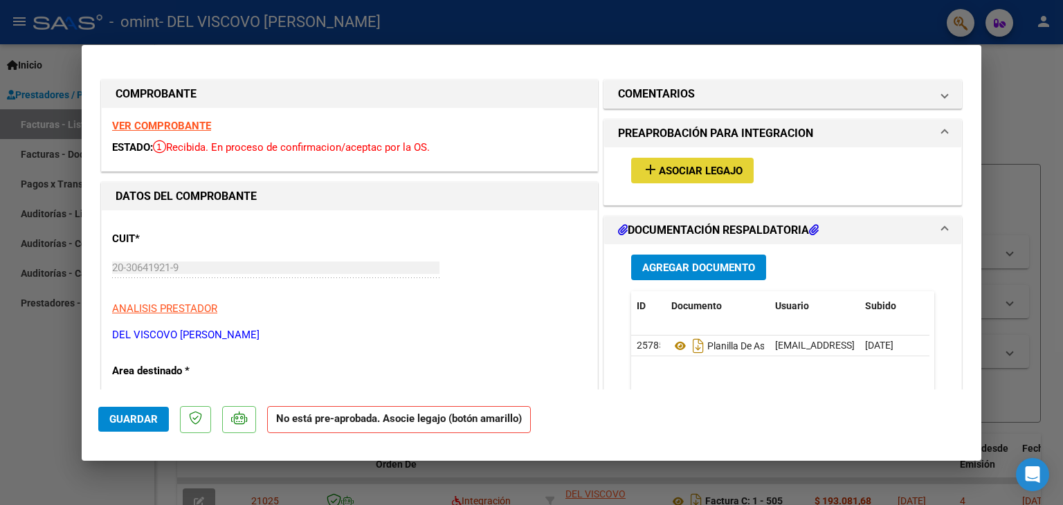
click at [671, 167] on span "Asociar Legajo" at bounding box center [701, 171] width 84 height 12
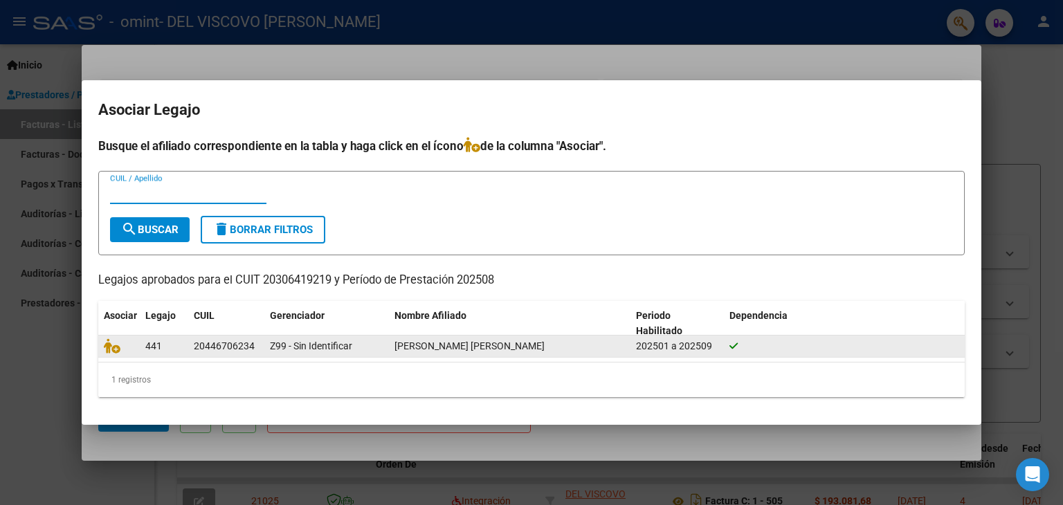
click at [220, 352] on div "20446706234" at bounding box center [224, 346] width 61 height 16
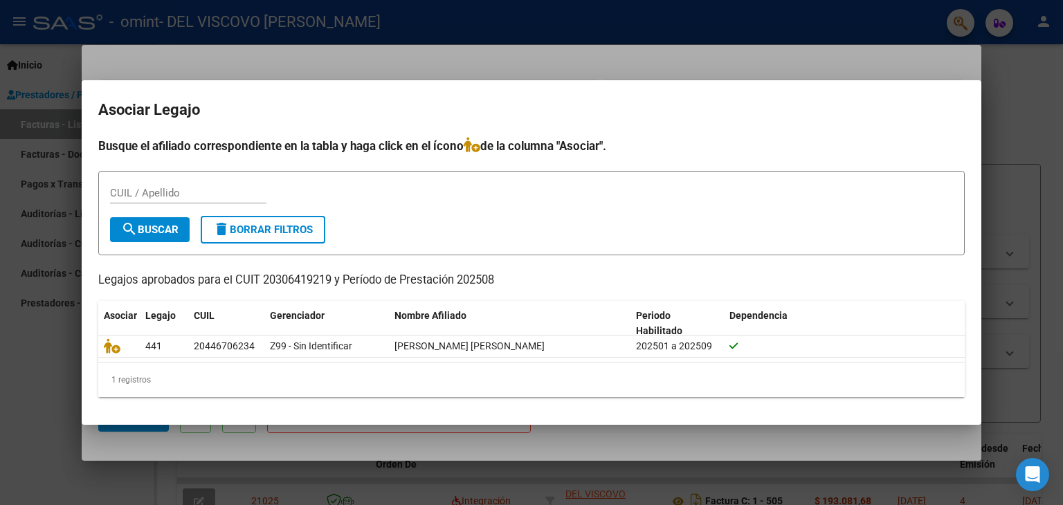
click at [172, 198] on input "CUIL / Apellido" at bounding box center [188, 193] width 156 height 12
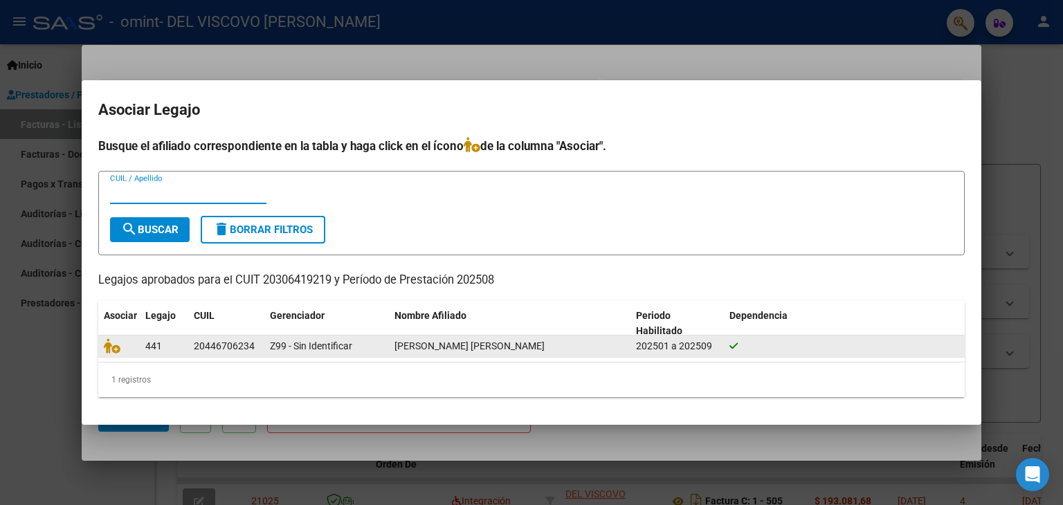
click at [469, 343] on span "[PERSON_NAME] [PERSON_NAME]" at bounding box center [469, 346] width 150 height 11
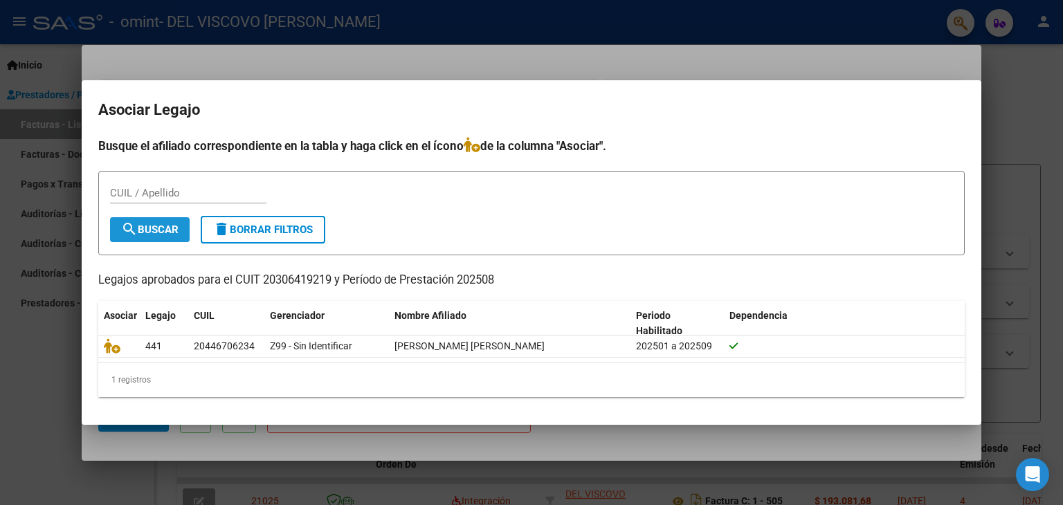
click at [152, 235] on span "search Buscar" at bounding box center [149, 230] width 57 height 12
click at [155, 190] on input "CUIL / Apellido" at bounding box center [188, 193] width 156 height 12
type input "20446706234"
click at [163, 233] on span "search Buscar" at bounding box center [149, 230] width 57 height 12
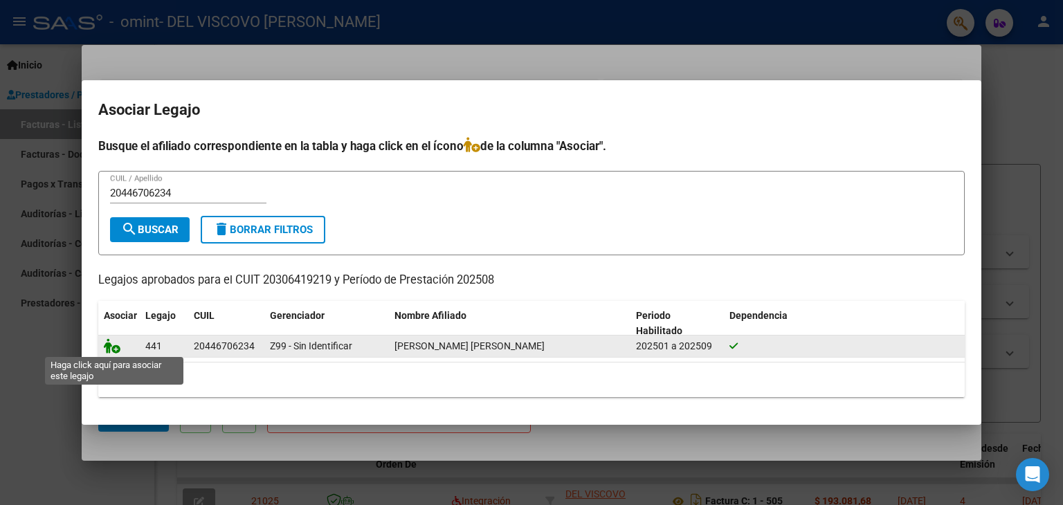
click at [116, 344] on icon at bounding box center [112, 345] width 17 height 15
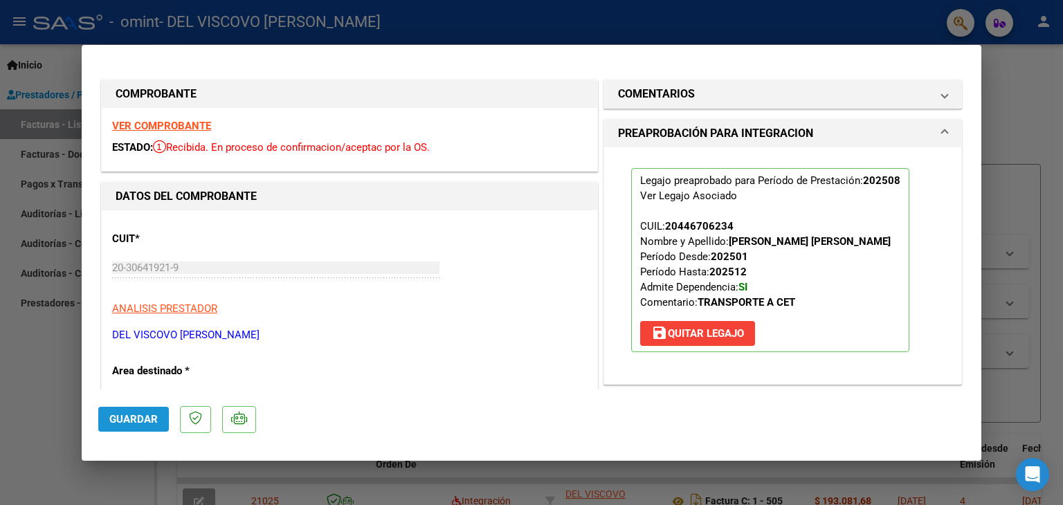
click at [119, 416] on span "Guardar" at bounding box center [133, 419] width 48 height 12
click at [121, 416] on span "Guardar" at bounding box center [133, 419] width 48 height 12
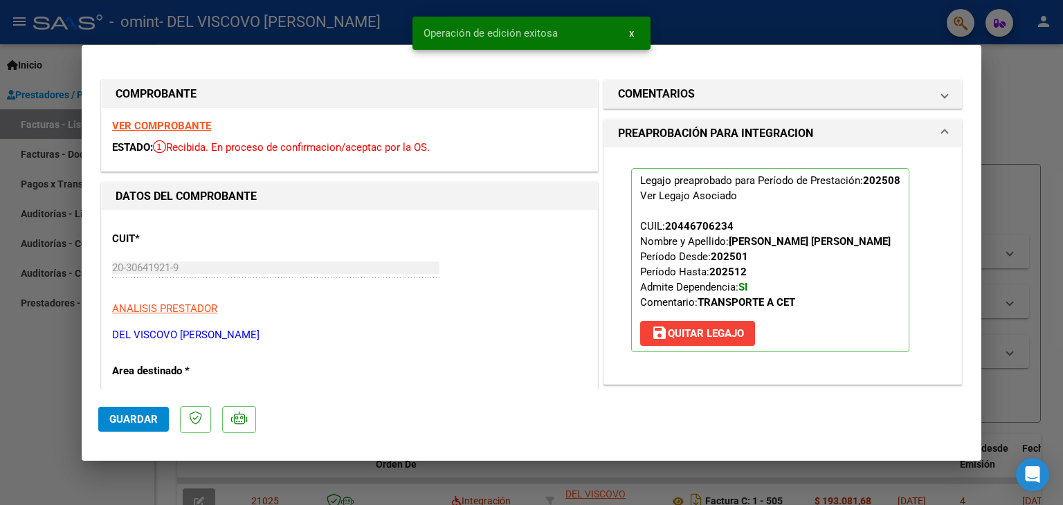
click at [47, 129] on div at bounding box center [531, 252] width 1063 height 505
type input "$ 0,00"
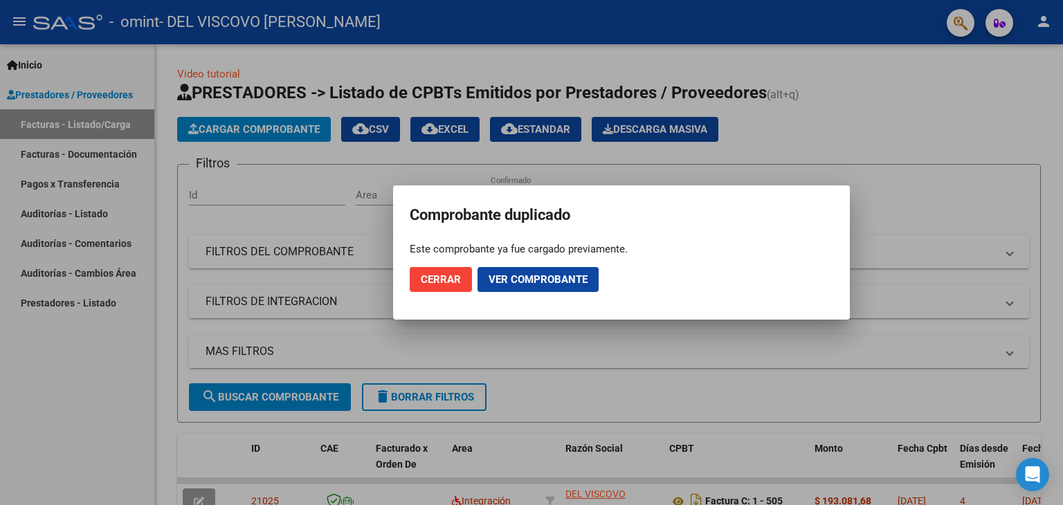
click at [457, 279] on span "Cerrar" at bounding box center [441, 279] width 40 height 12
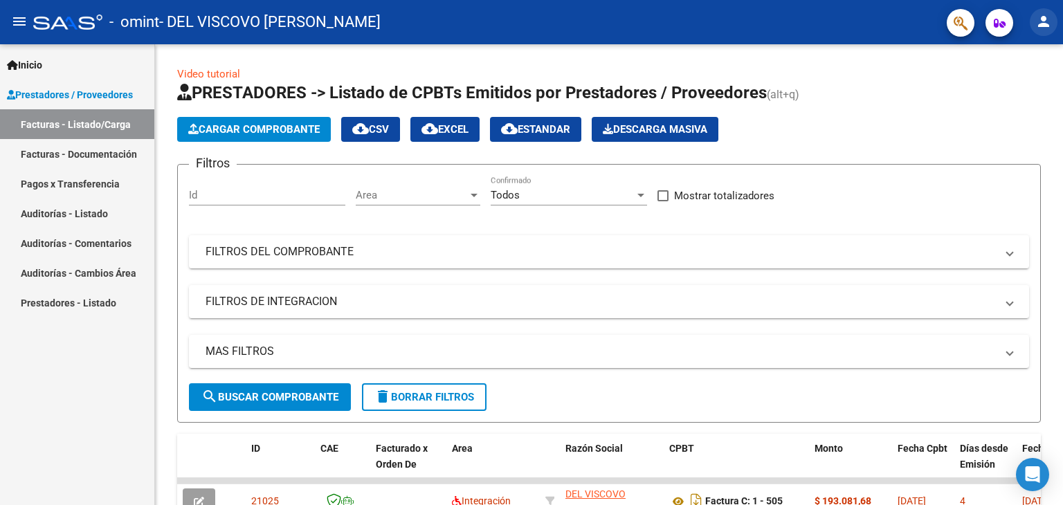
click at [1042, 28] on button "person" at bounding box center [1044, 22] width 28 height 28
click at [1026, 87] on button "exit_to_app Salir" at bounding box center [1015, 91] width 84 height 33
